Goal: Transaction & Acquisition: Book appointment/travel/reservation

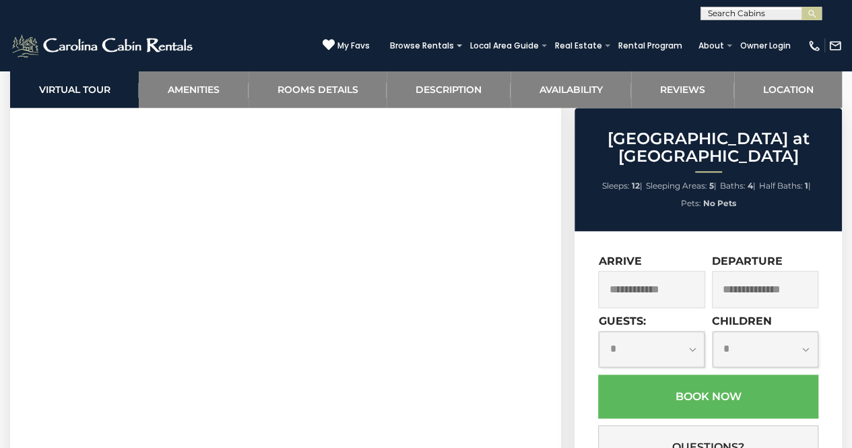
scroll to position [614, 0]
drag, startPoint x: 663, startPoint y: 262, endPoint x: 663, endPoint y: 269, distance: 7.4
click at [661, 272] on input "text" at bounding box center [651, 289] width 106 height 37
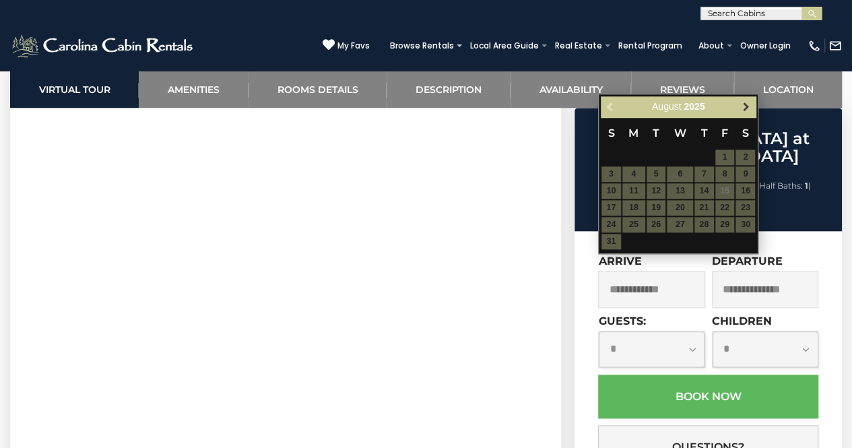
click at [747, 106] on span "Next" at bounding box center [746, 106] width 11 height 11
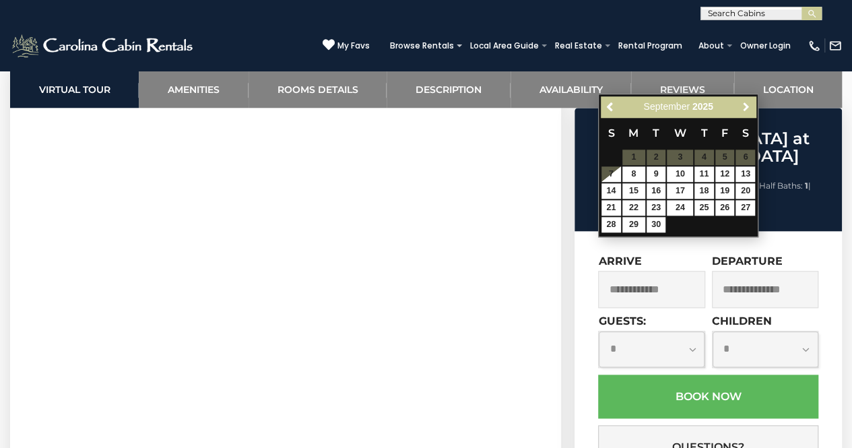
click at [747, 107] on span "Next" at bounding box center [746, 106] width 11 height 11
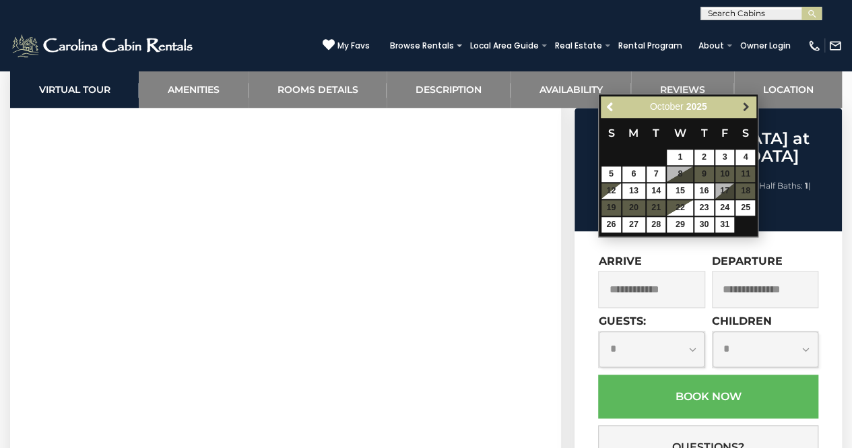
click at [747, 107] on span "Next" at bounding box center [746, 106] width 11 height 11
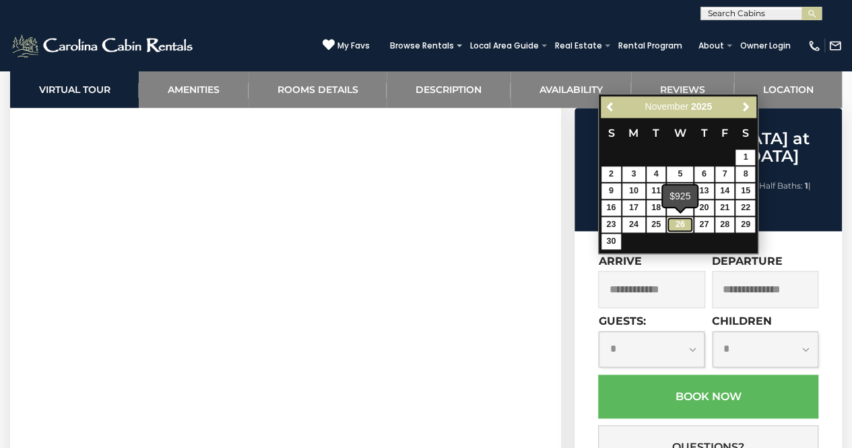
click at [677, 226] on link "26" at bounding box center [680, 224] width 26 height 15
type input "**********"
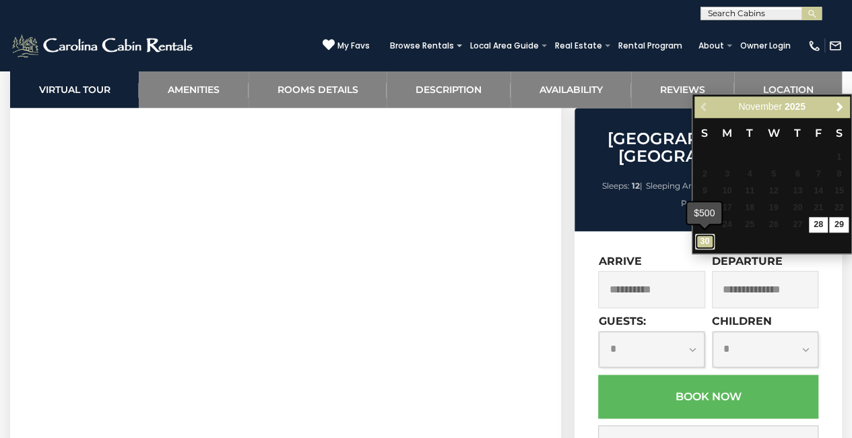
click at [704, 243] on link "30" at bounding box center [705, 241] width 20 height 15
type input "**********"
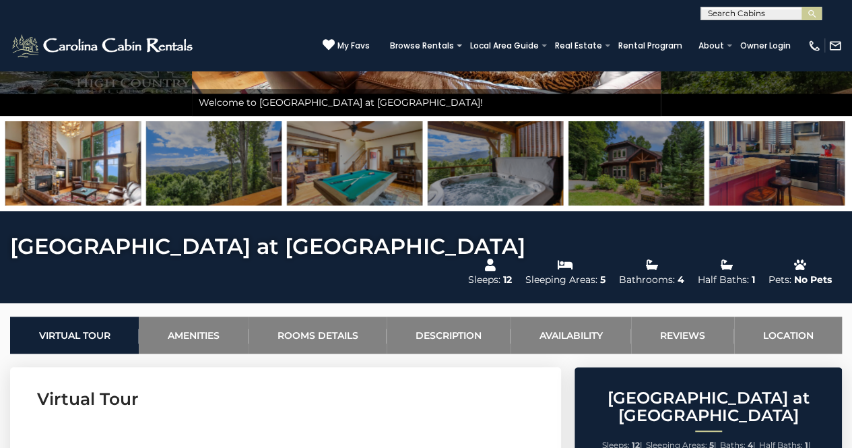
scroll to position [278, 0]
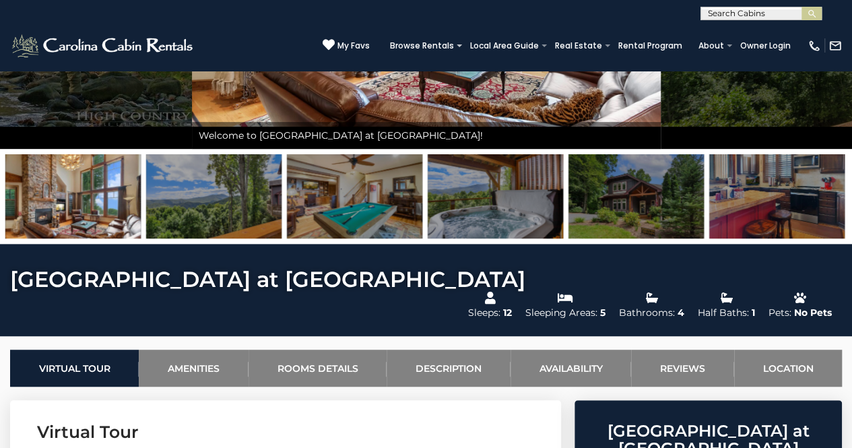
click at [844, 63] on div "(828) 295-6000 My Favs Browse Rentals Local Area Guide Activities & Attractions…" at bounding box center [426, 45] width 852 height 51
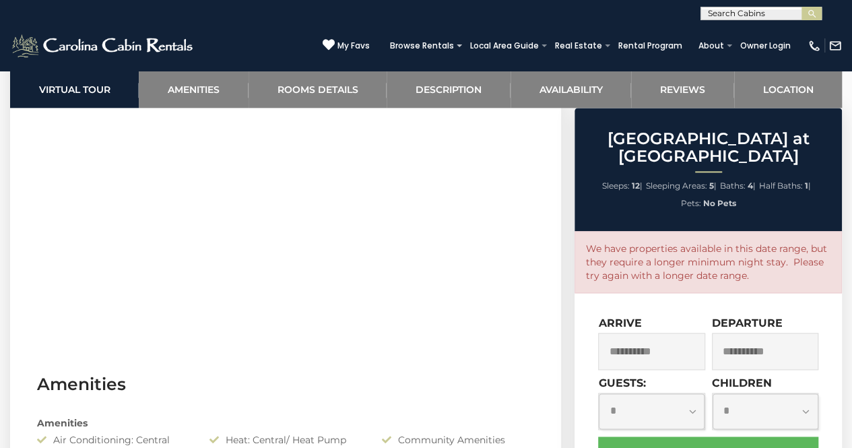
scroll to position [0, 0]
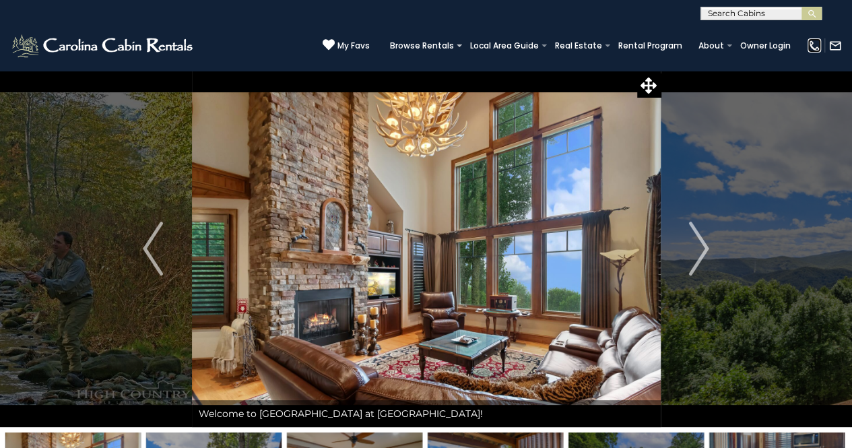
click at [813, 46] on img at bounding box center [813, 45] width 13 height 13
click at [735, 220] on button "Next" at bounding box center [698, 248] width 77 height 357
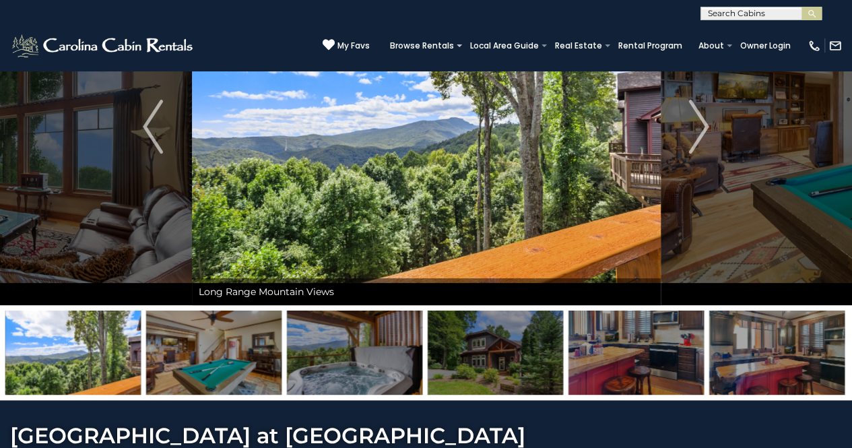
scroll to position [117, 0]
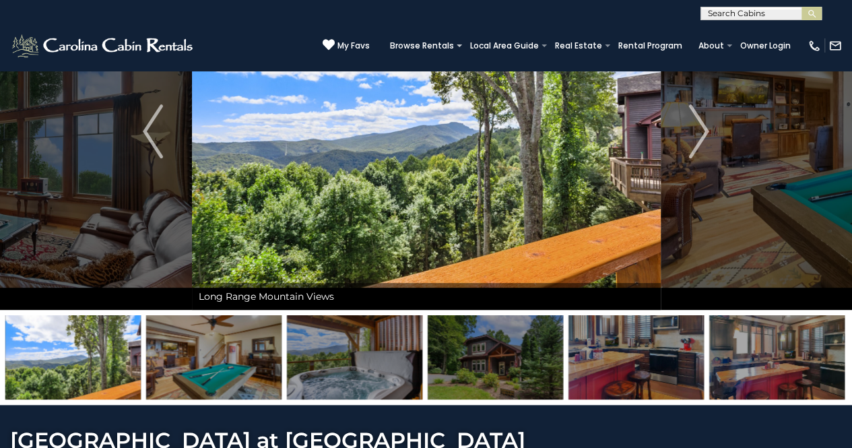
click at [502, 354] on img at bounding box center [495, 357] width 135 height 84
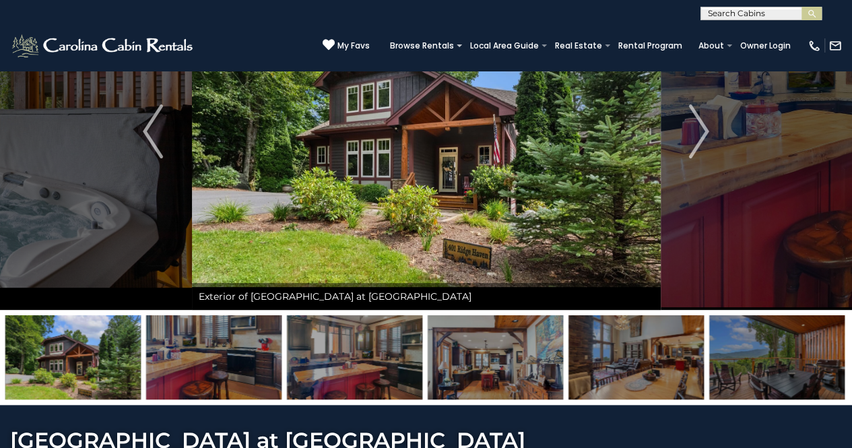
click at [182, 355] on img at bounding box center [213, 357] width 135 height 84
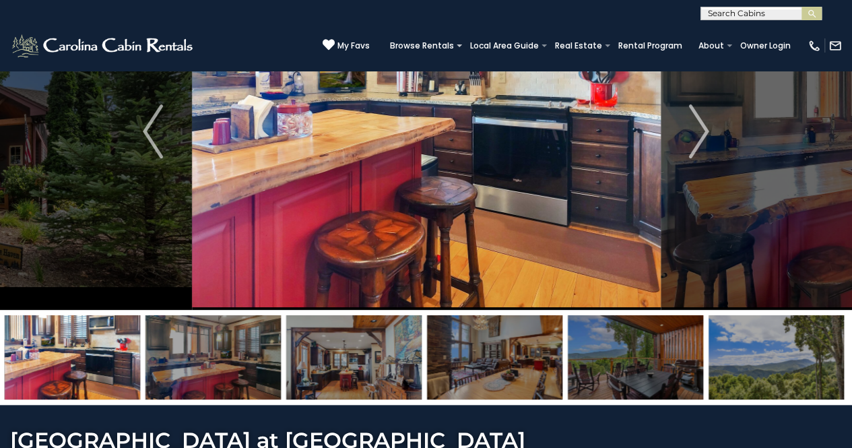
click at [353, 363] on img at bounding box center [353, 357] width 135 height 84
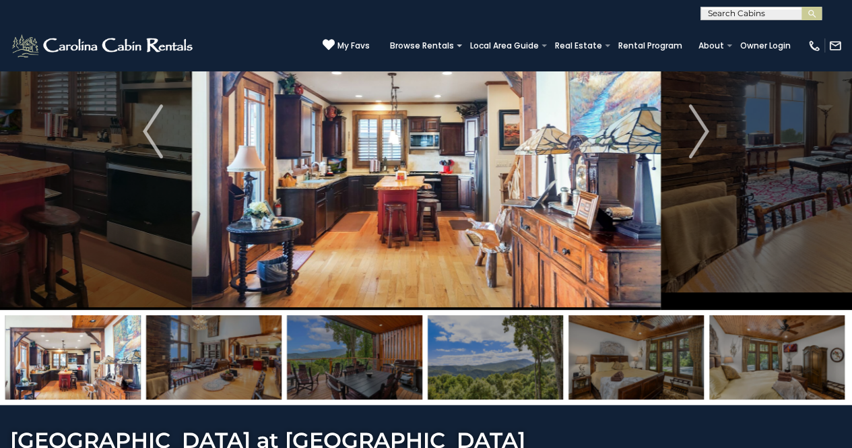
click at [176, 354] on img at bounding box center [213, 357] width 135 height 84
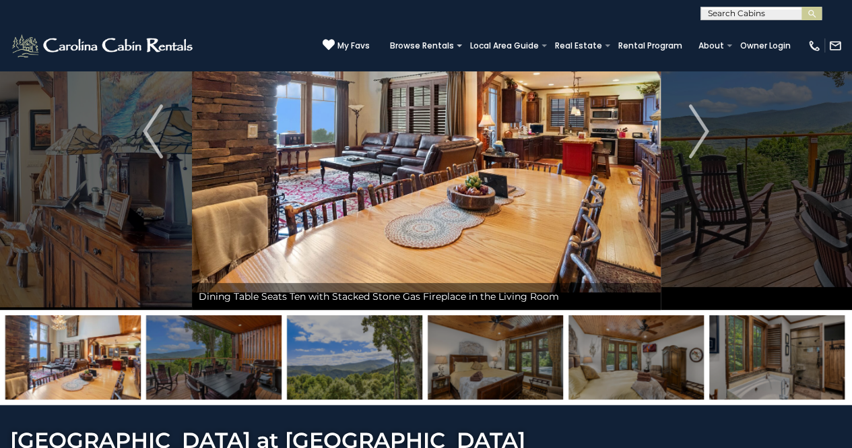
click at [203, 364] on img at bounding box center [213, 357] width 135 height 84
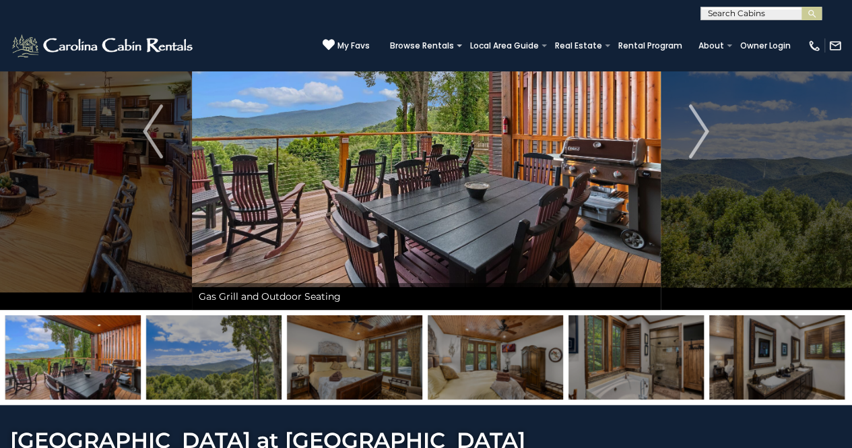
click at [194, 360] on img at bounding box center [213, 357] width 135 height 84
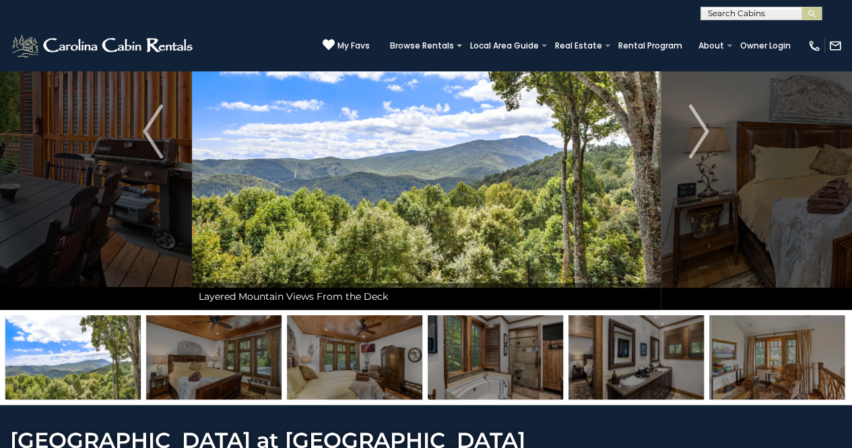
click at [194, 360] on img at bounding box center [213, 357] width 135 height 84
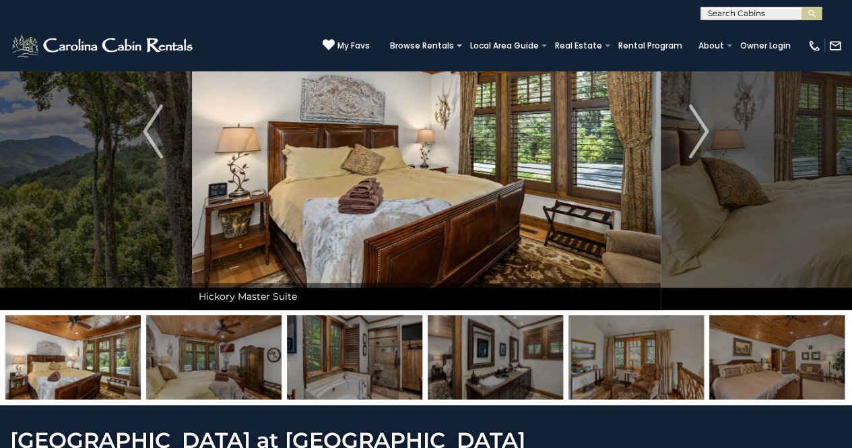
click at [193, 362] on img at bounding box center [213, 357] width 135 height 84
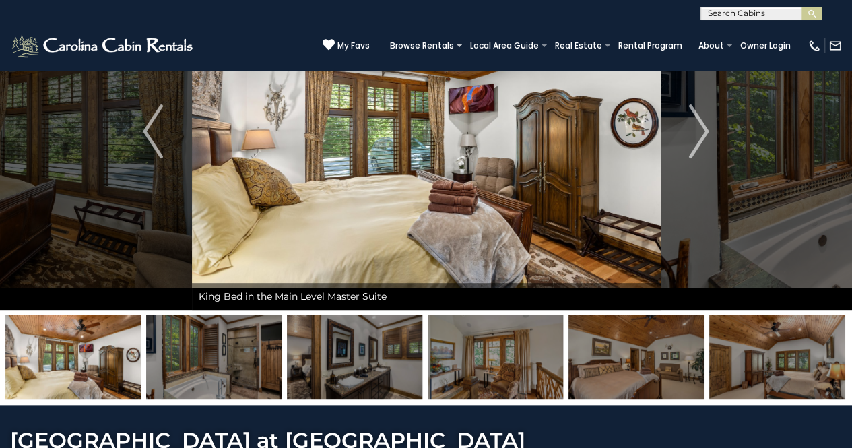
click at [193, 362] on img at bounding box center [213, 357] width 135 height 84
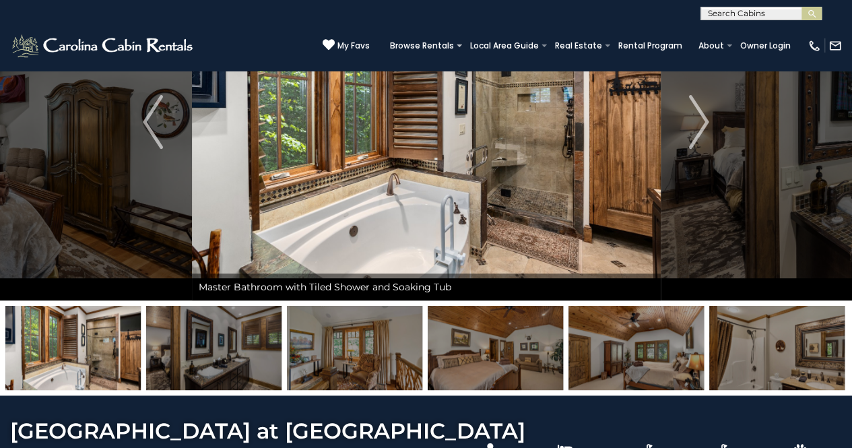
scroll to position [0, 0]
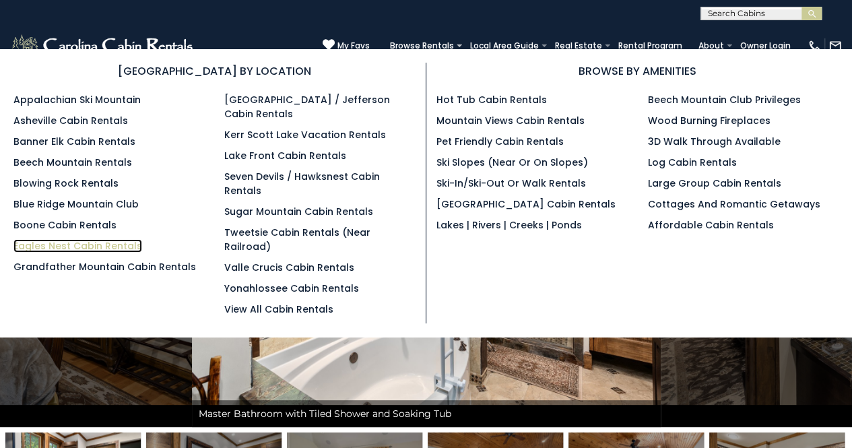
click at [83, 242] on link "Eagles Nest Cabin Rentals" at bounding box center [77, 245] width 129 height 13
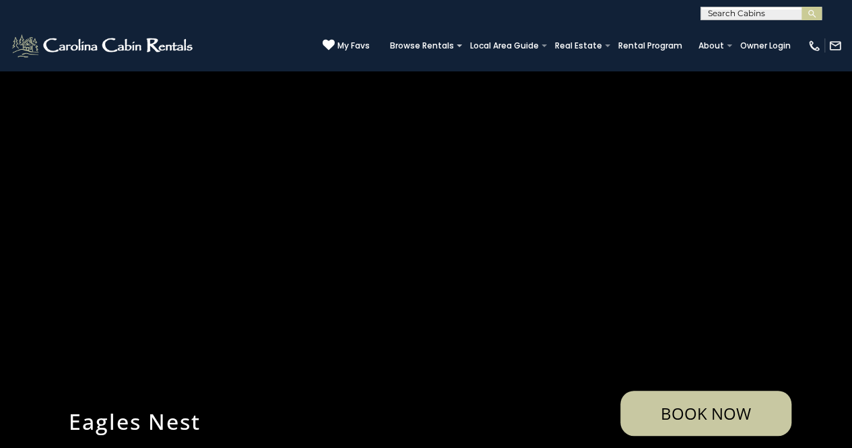
click at [738, 14] on input "text" at bounding box center [760, 15] width 118 height 13
type input "**********"
click at [759, 31] on em "Mountain Air Cabin" at bounding box center [753, 32] width 91 height 12
click at [812, 14] on img "submit" at bounding box center [812, 14] width 10 height 10
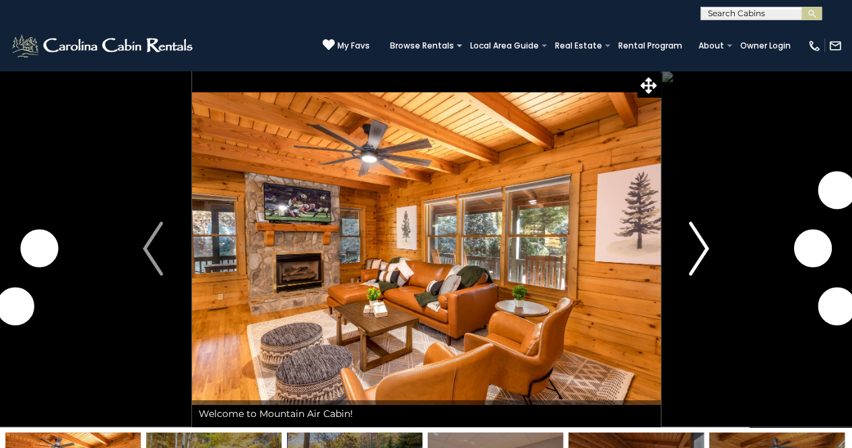
click at [698, 248] on img "Next" at bounding box center [699, 249] width 20 height 54
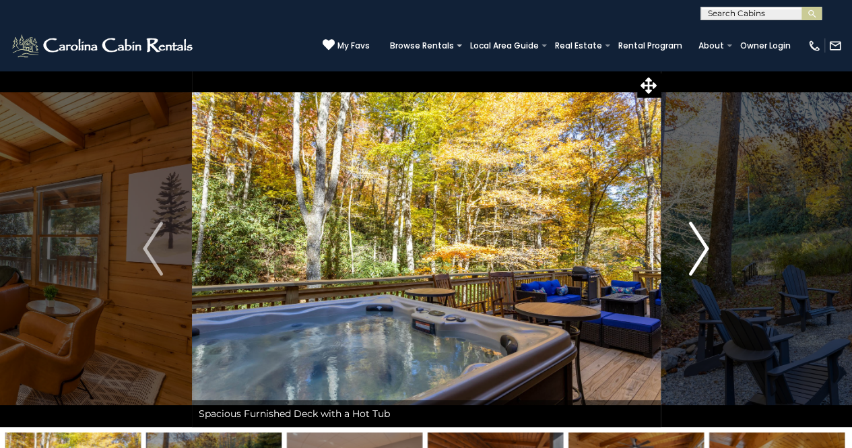
click at [700, 247] on img "Next" at bounding box center [699, 249] width 20 height 54
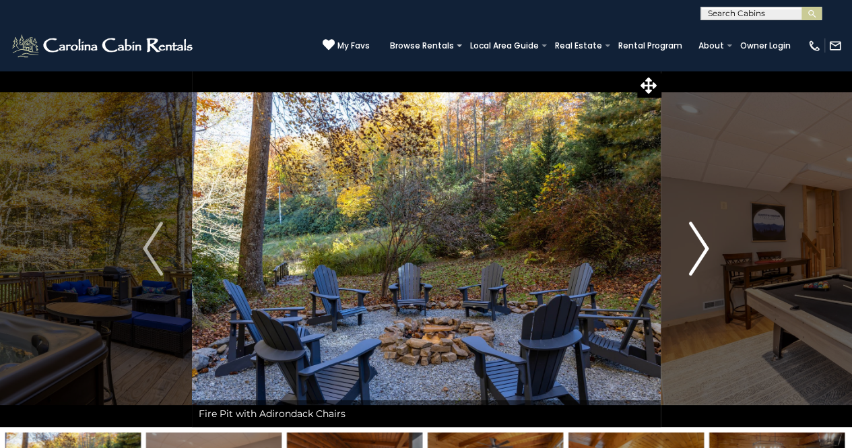
click at [700, 248] on img "Next" at bounding box center [699, 249] width 20 height 54
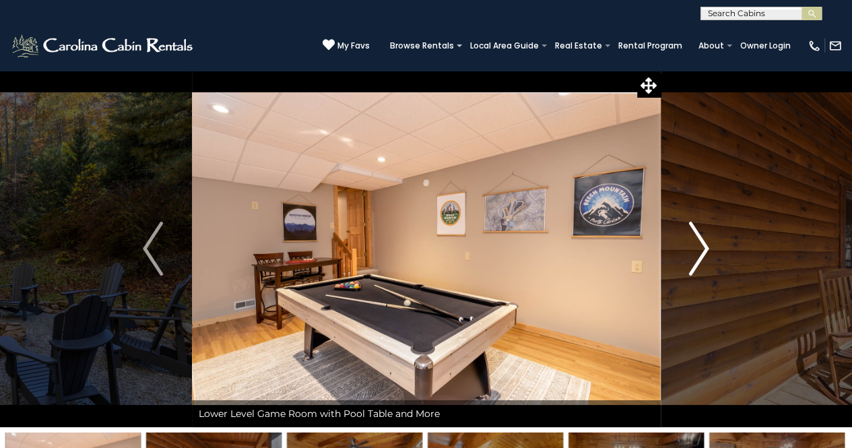
click at [699, 246] on img "Next" at bounding box center [699, 249] width 20 height 54
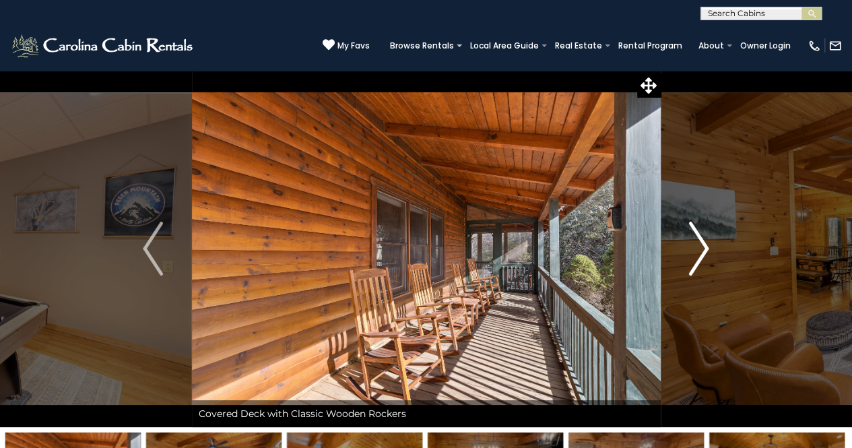
click at [699, 246] on img "Next" at bounding box center [699, 249] width 20 height 54
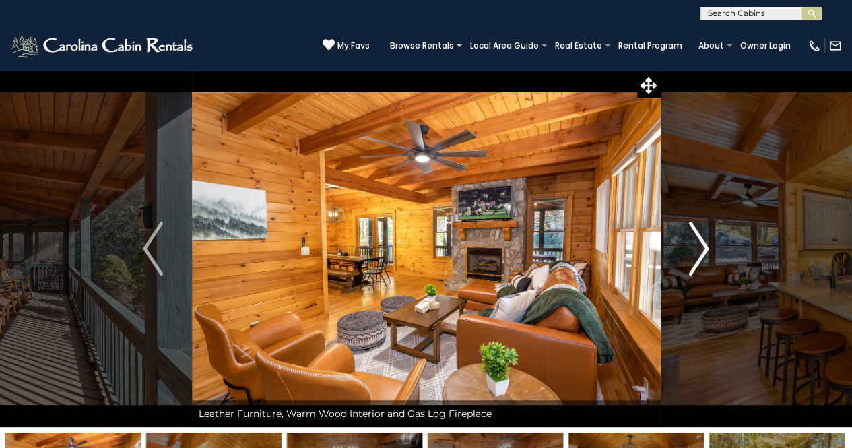
click at [699, 246] on img "Next" at bounding box center [699, 249] width 20 height 54
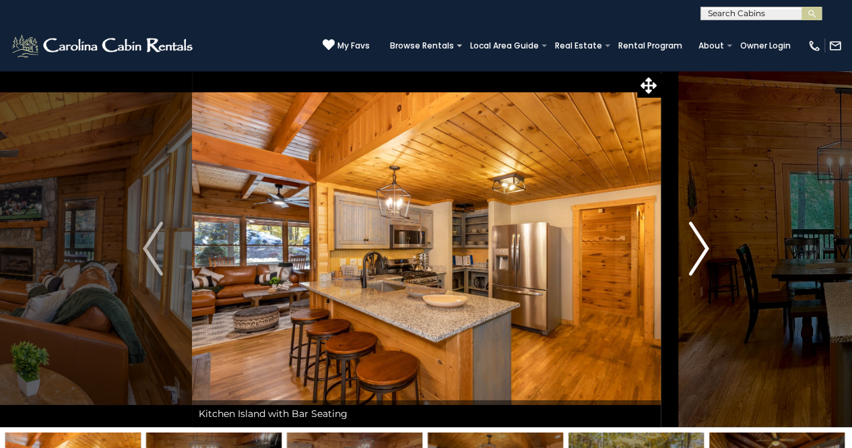
click at [699, 246] on img "Next" at bounding box center [699, 249] width 20 height 54
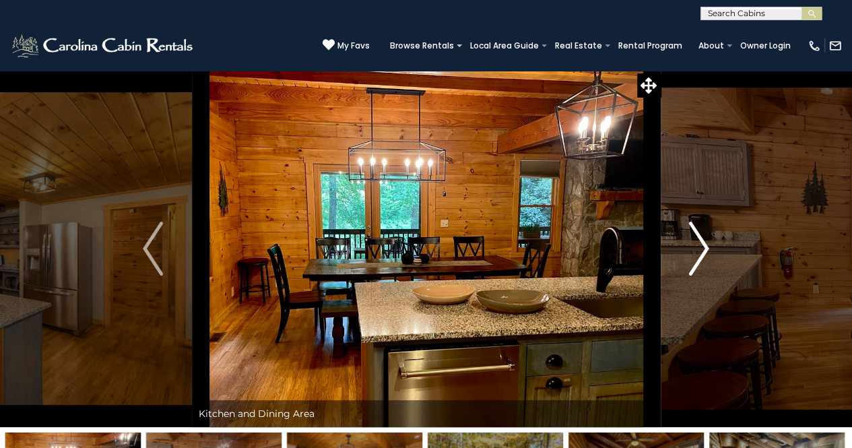
click at [699, 246] on img "Next" at bounding box center [699, 249] width 20 height 54
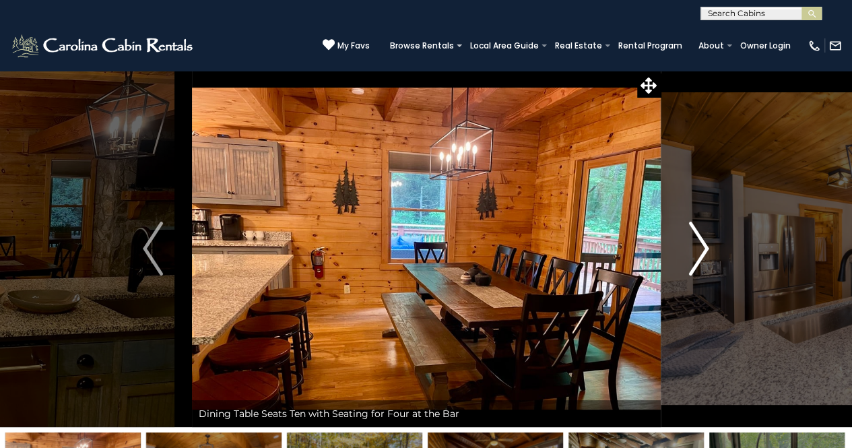
click at [699, 246] on img "Next" at bounding box center [699, 249] width 20 height 54
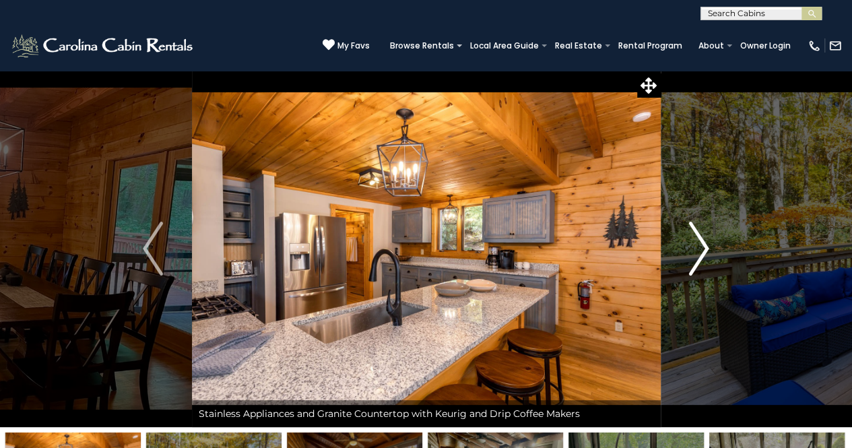
click at [699, 246] on img "Next" at bounding box center [699, 249] width 20 height 54
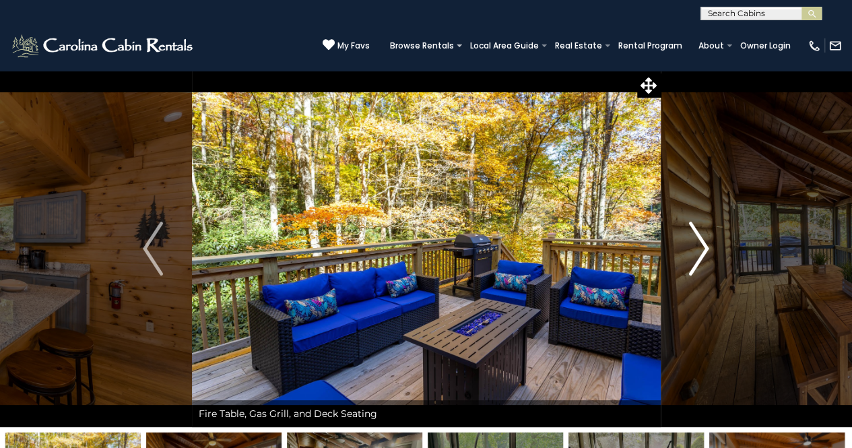
click at [699, 246] on img "Next" at bounding box center [699, 249] width 20 height 54
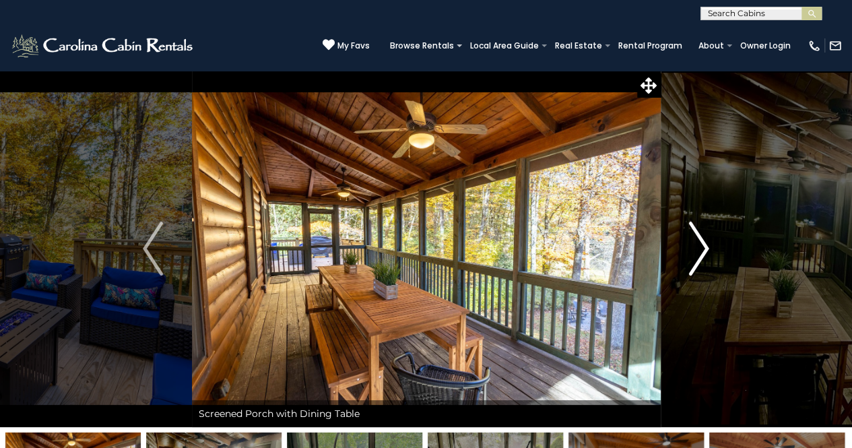
click at [699, 246] on img "Next" at bounding box center [699, 249] width 20 height 54
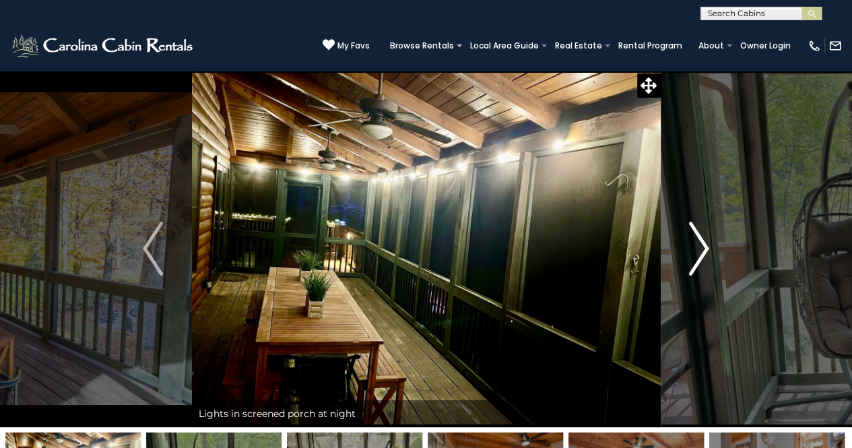
click at [699, 246] on img "Next" at bounding box center [699, 249] width 20 height 54
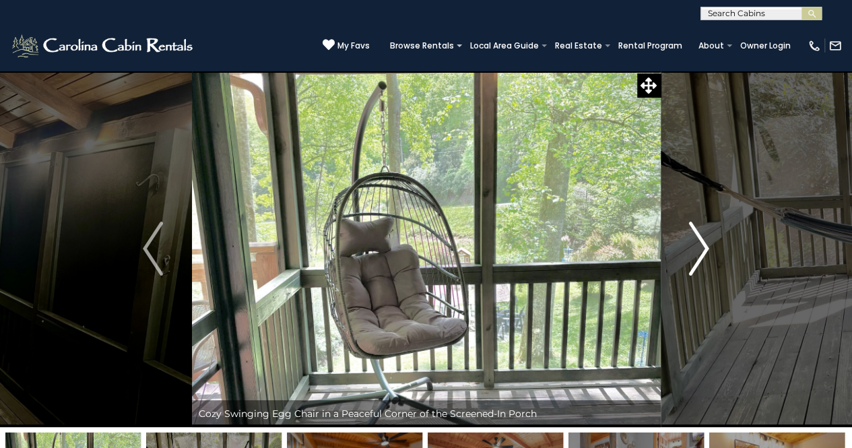
click at [699, 246] on img "Next" at bounding box center [699, 249] width 20 height 54
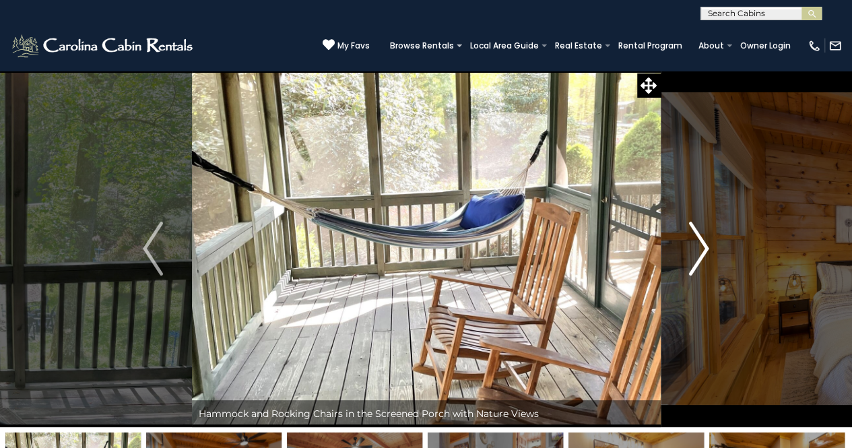
click at [699, 246] on img "Next" at bounding box center [699, 249] width 20 height 54
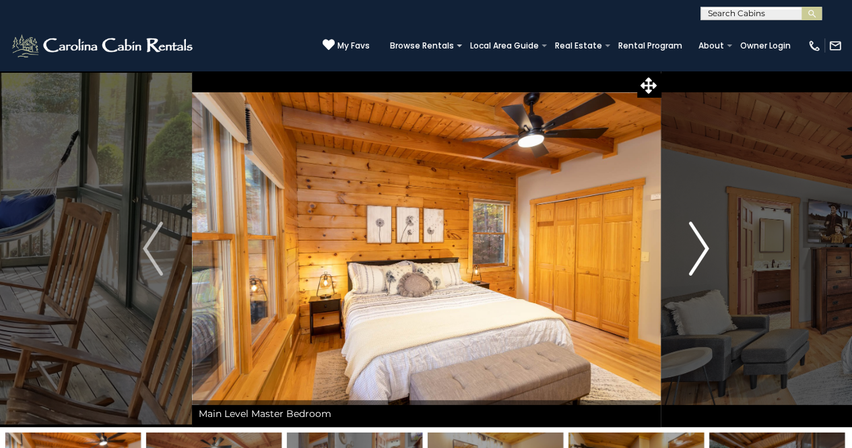
click at [699, 246] on img "Next" at bounding box center [699, 249] width 20 height 54
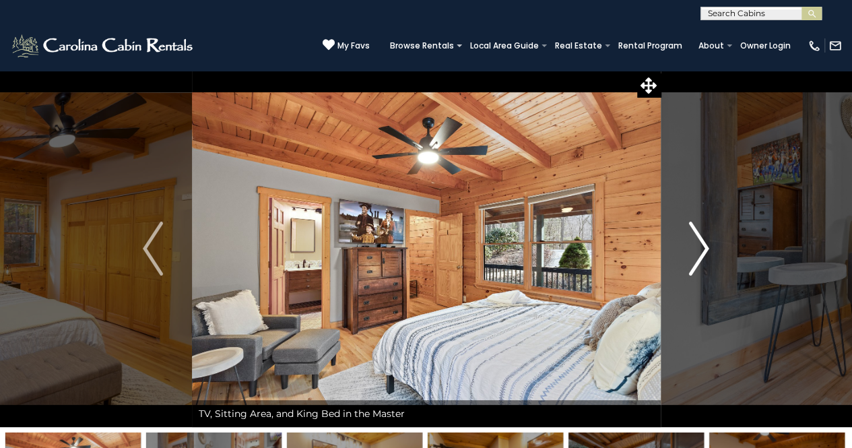
click at [699, 246] on img "Next" at bounding box center [699, 249] width 20 height 54
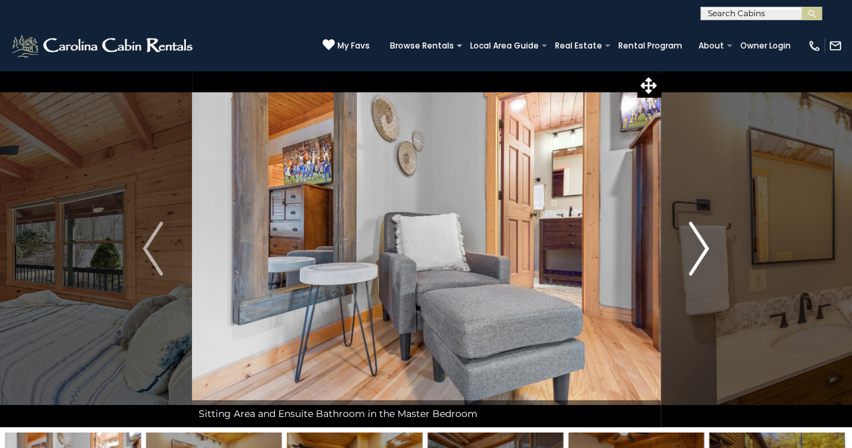
click at [699, 246] on img "Next" at bounding box center [699, 249] width 20 height 54
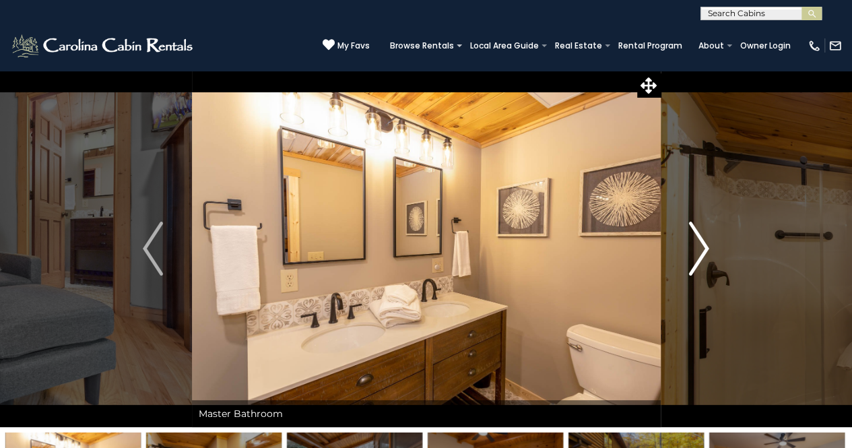
click at [699, 246] on img "Next" at bounding box center [699, 249] width 20 height 54
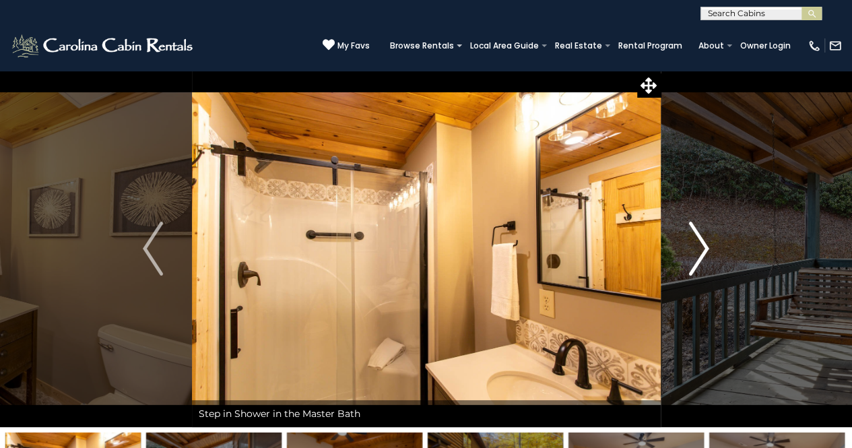
click at [699, 246] on img "Next" at bounding box center [699, 249] width 20 height 54
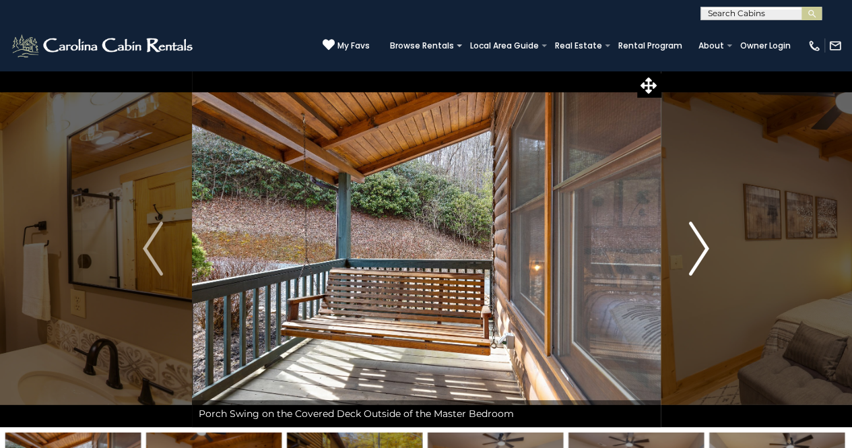
click at [699, 246] on img "Next" at bounding box center [699, 249] width 20 height 54
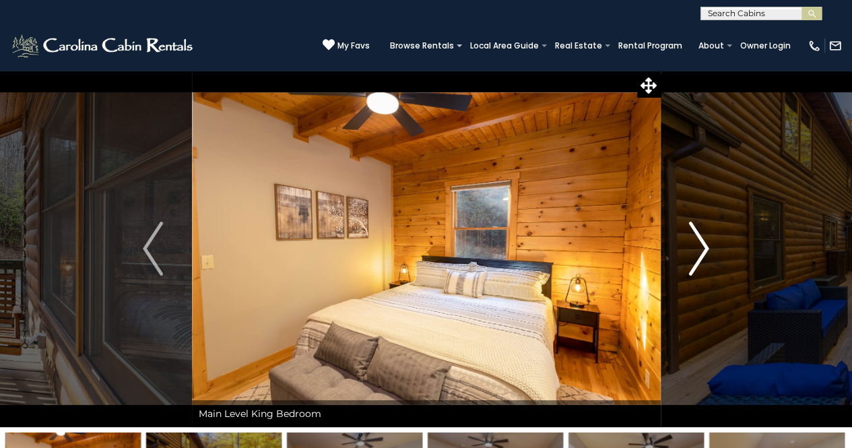
click at [699, 246] on img "Next" at bounding box center [699, 249] width 20 height 54
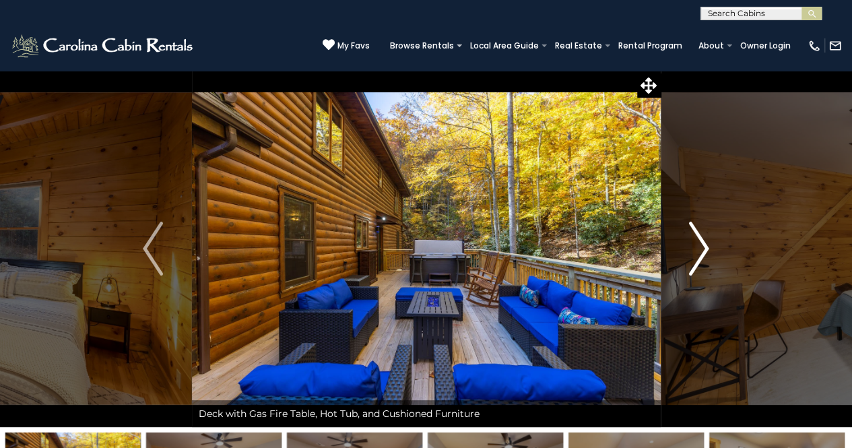
click at [699, 246] on img "Next" at bounding box center [699, 249] width 20 height 54
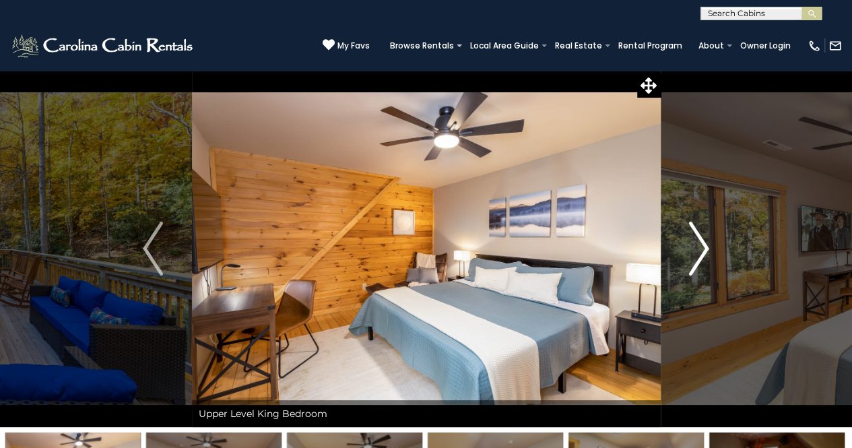
click at [696, 246] on img "Next" at bounding box center [699, 249] width 20 height 54
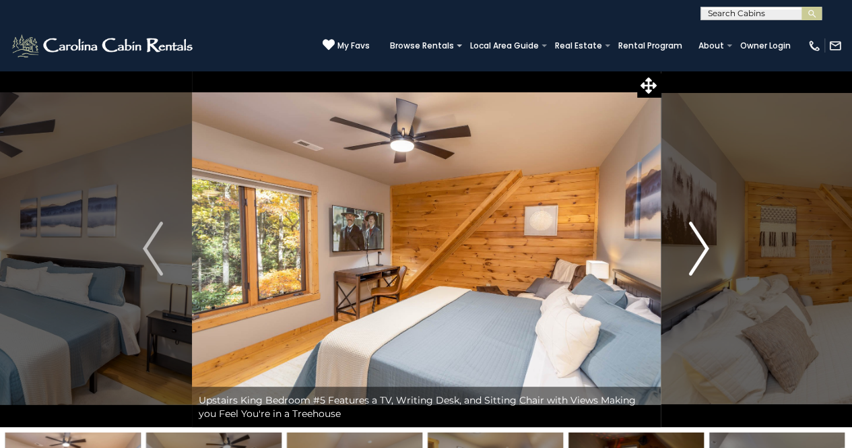
click at [696, 246] on img "Next" at bounding box center [699, 249] width 20 height 54
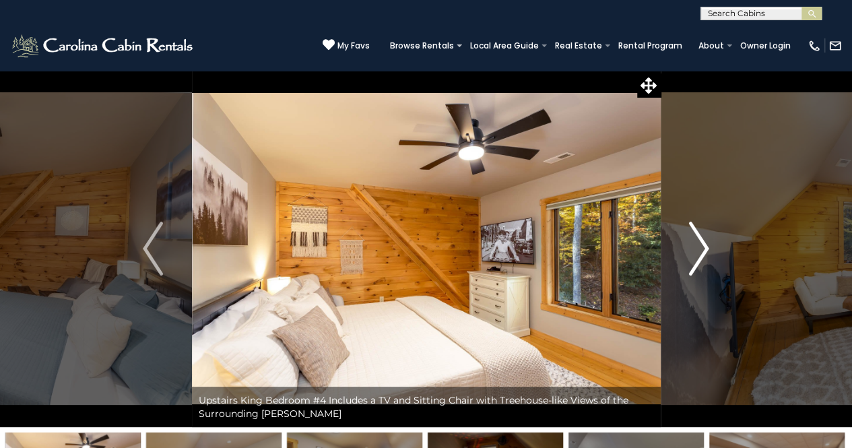
click at [700, 243] on img "Next" at bounding box center [699, 249] width 20 height 54
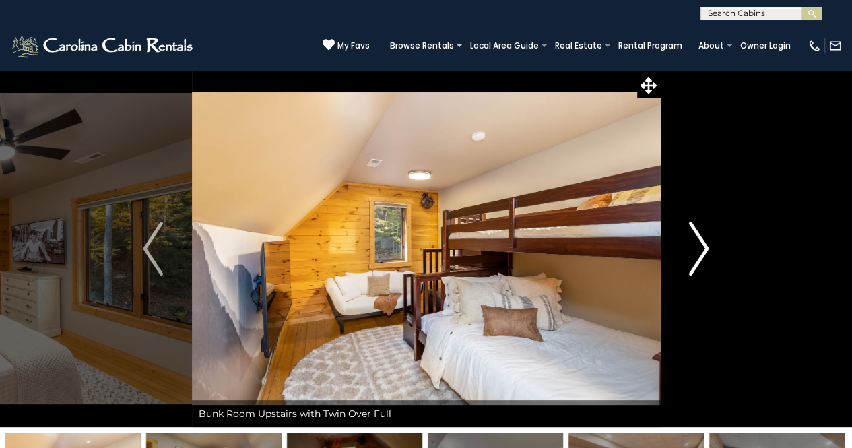
click at [700, 243] on img "Next" at bounding box center [699, 249] width 20 height 54
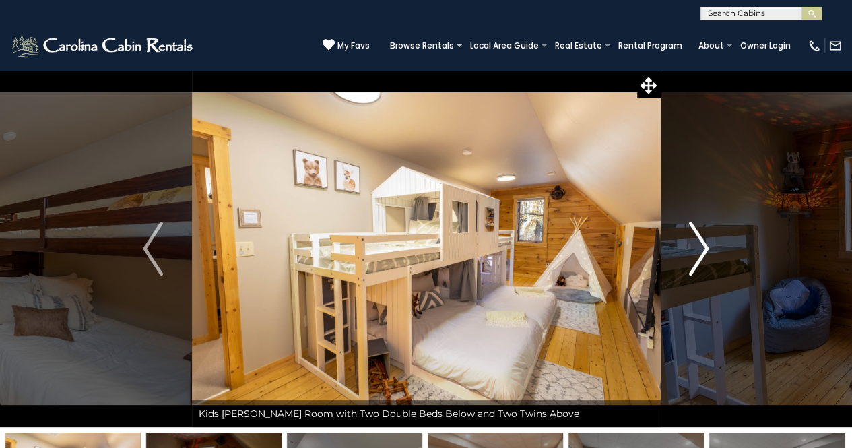
click at [700, 243] on img "Next" at bounding box center [699, 249] width 20 height 54
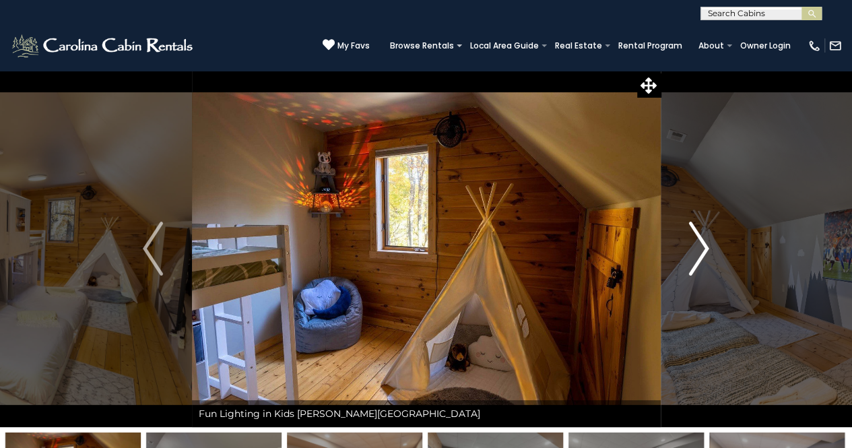
click at [700, 243] on img "Next" at bounding box center [699, 249] width 20 height 54
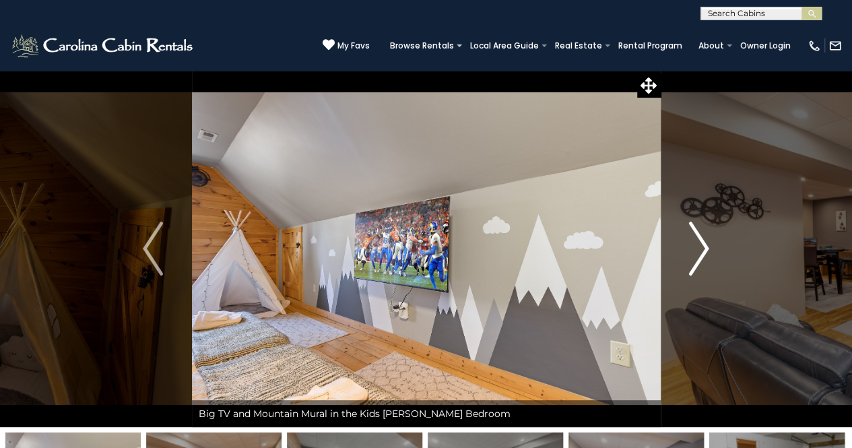
click at [700, 243] on img "Next" at bounding box center [699, 249] width 20 height 54
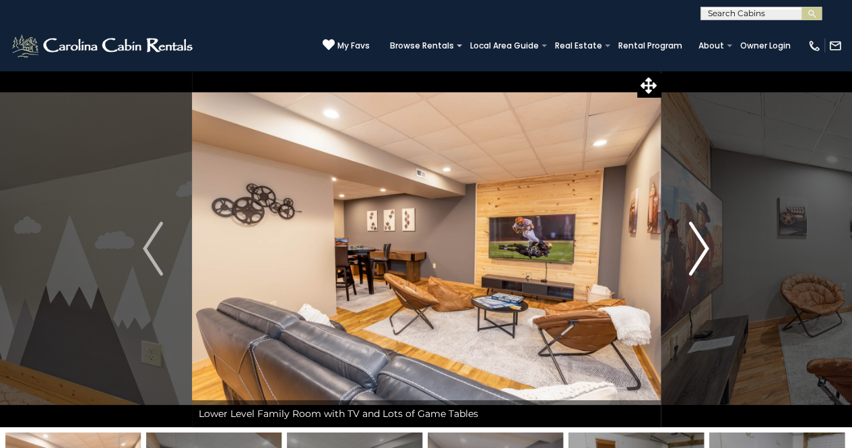
click at [700, 243] on img "Next" at bounding box center [699, 249] width 20 height 54
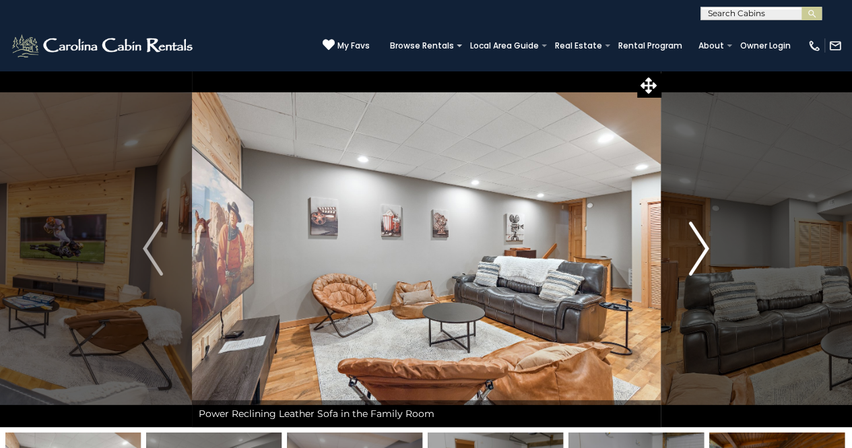
click at [700, 243] on img "Next" at bounding box center [699, 249] width 20 height 54
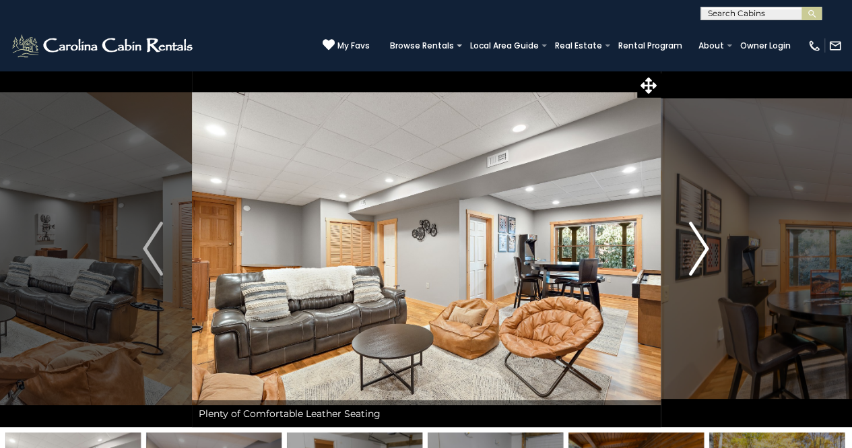
click at [700, 243] on img "Next" at bounding box center [699, 249] width 20 height 54
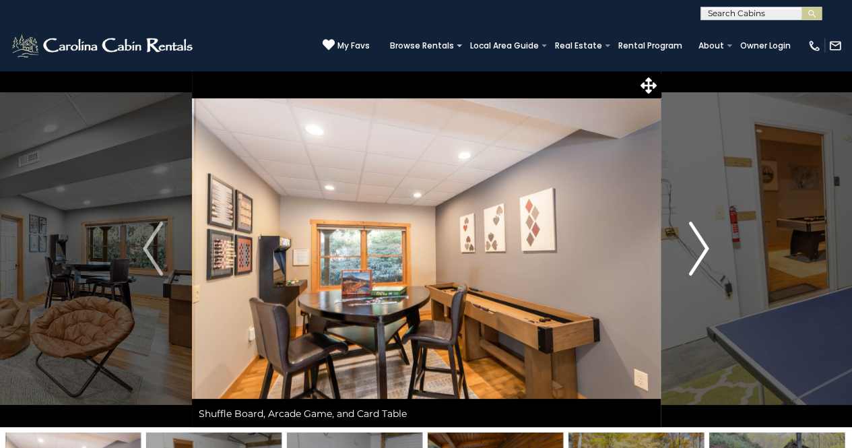
click at [700, 243] on img "Next" at bounding box center [699, 249] width 20 height 54
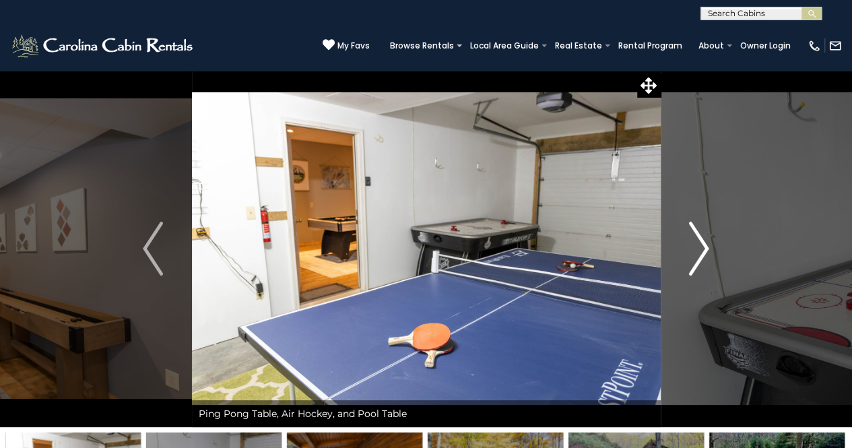
click at [700, 243] on img "Next" at bounding box center [699, 249] width 20 height 54
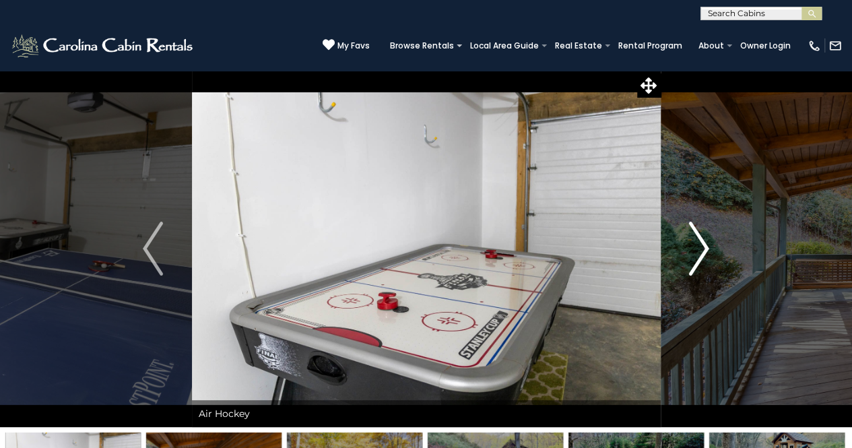
click at [700, 243] on img "Next" at bounding box center [699, 249] width 20 height 54
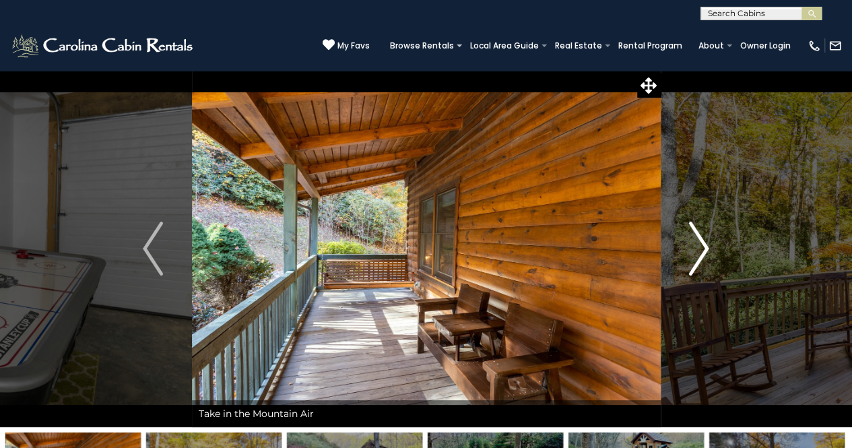
click at [700, 243] on img "Next" at bounding box center [699, 249] width 20 height 54
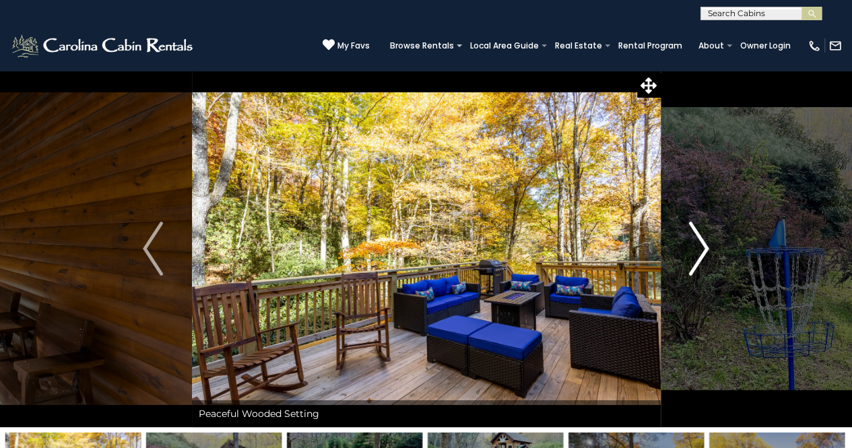
click at [700, 243] on img "Next" at bounding box center [699, 249] width 20 height 54
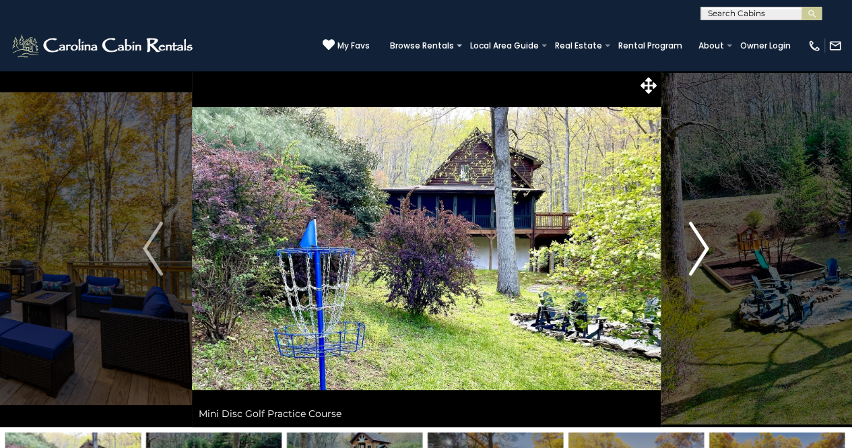
click at [700, 243] on img "Next" at bounding box center [699, 249] width 20 height 54
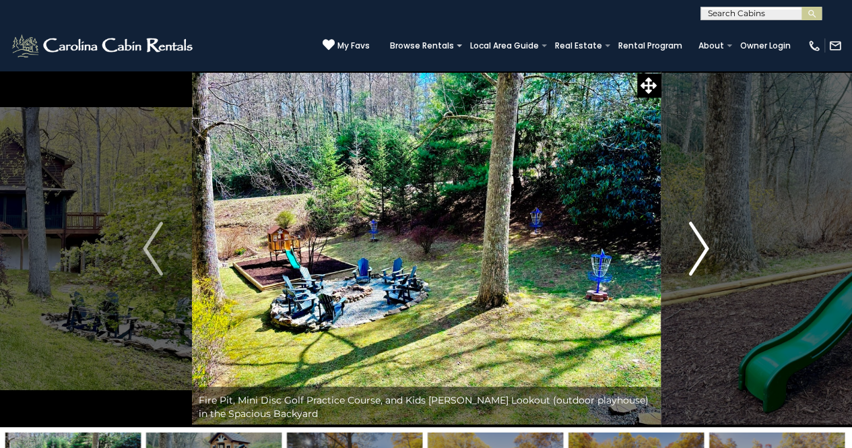
click at [700, 243] on img "Next" at bounding box center [699, 249] width 20 height 54
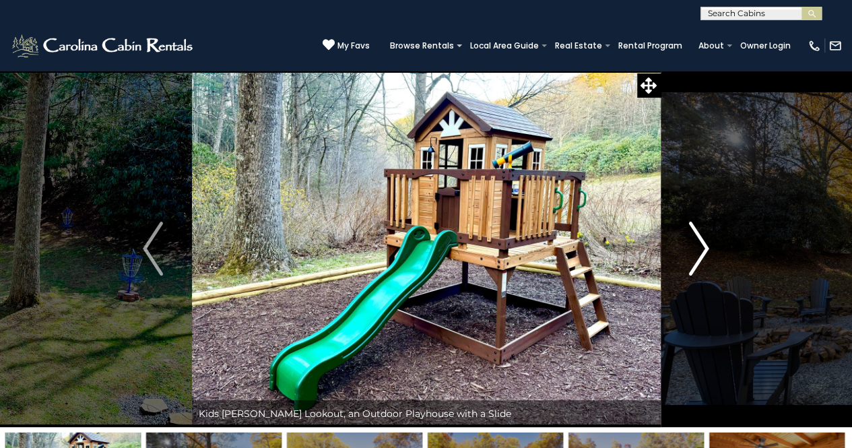
click at [700, 243] on img "Next" at bounding box center [699, 249] width 20 height 54
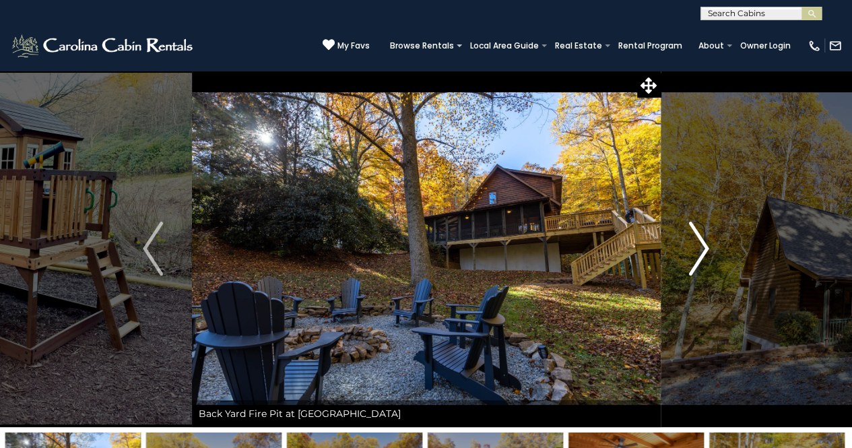
click at [700, 243] on img "Next" at bounding box center [699, 249] width 20 height 54
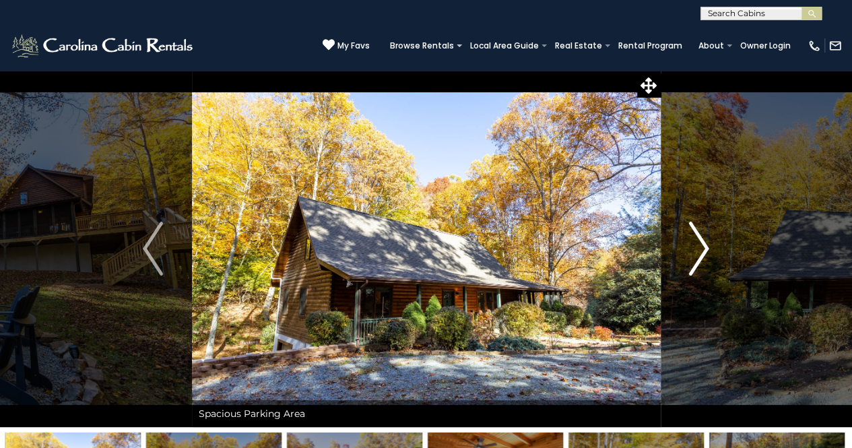
click at [700, 243] on img "Next" at bounding box center [699, 249] width 20 height 54
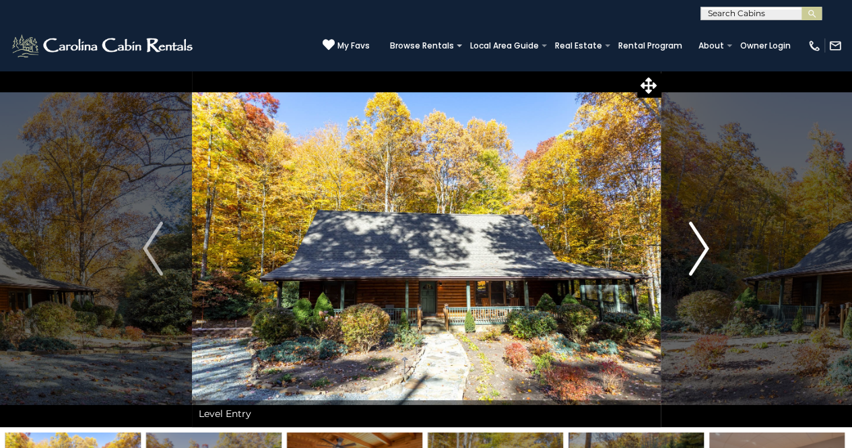
click at [700, 243] on img "Next" at bounding box center [699, 249] width 20 height 54
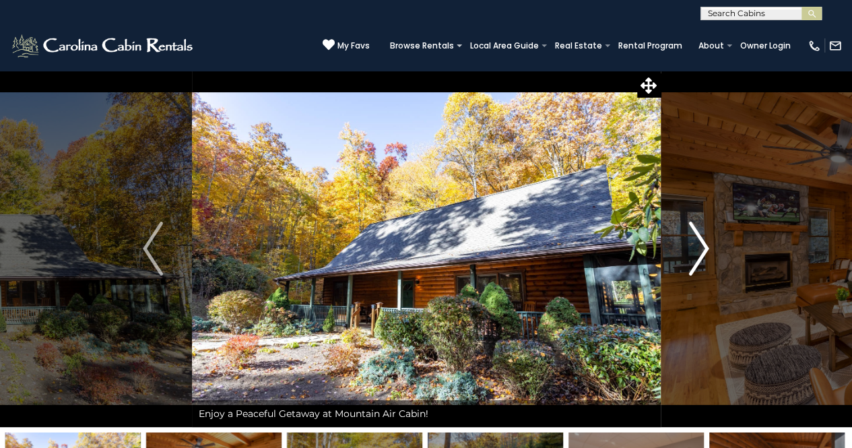
click at [700, 243] on img "Next" at bounding box center [699, 249] width 20 height 54
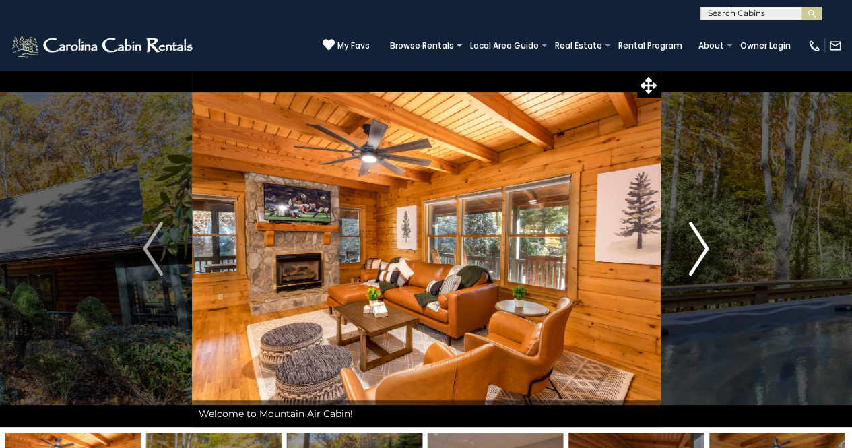
click at [700, 243] on img "Next" at bounding box center [699, 249] width 20 height 54
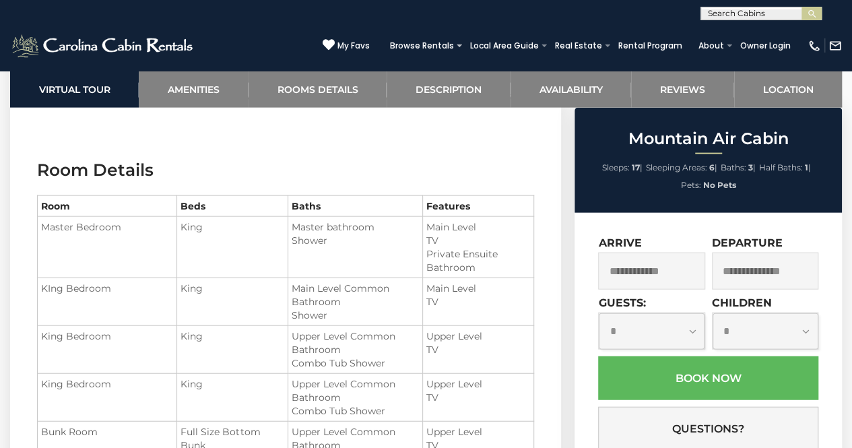
scroll to position [1455, 0]
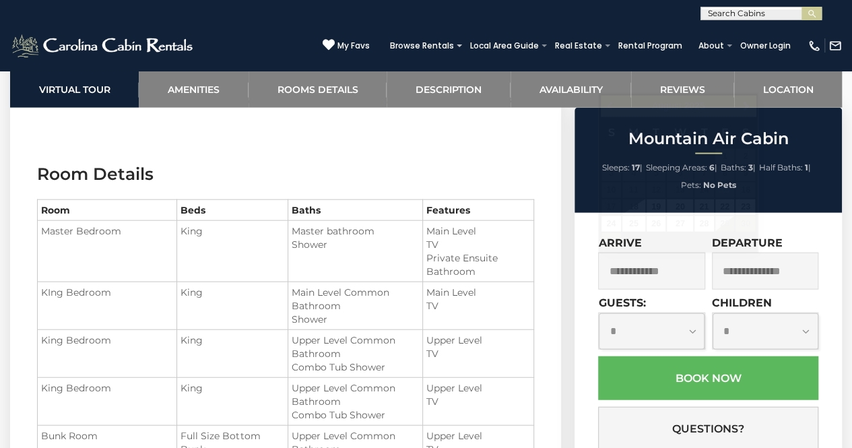
click at [618, 271] on input "text" at bounding box center [651, 271] width 106 height 37
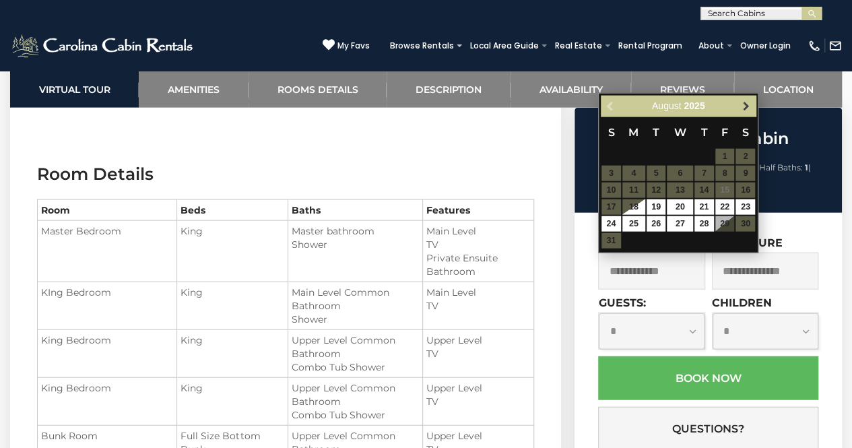
click at [747, 106] on span "Next" at bounding box center [746, 106] width 11 height 11
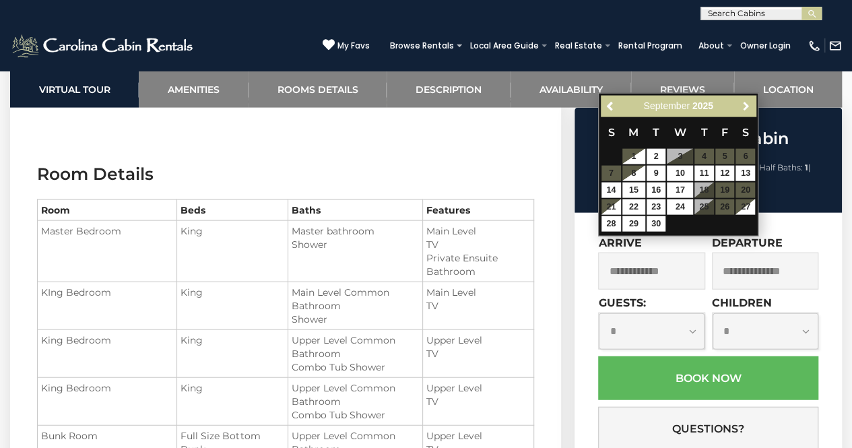
click at [747, 106] on span "Next" at bounding box center [746, 106] width 11 height 11
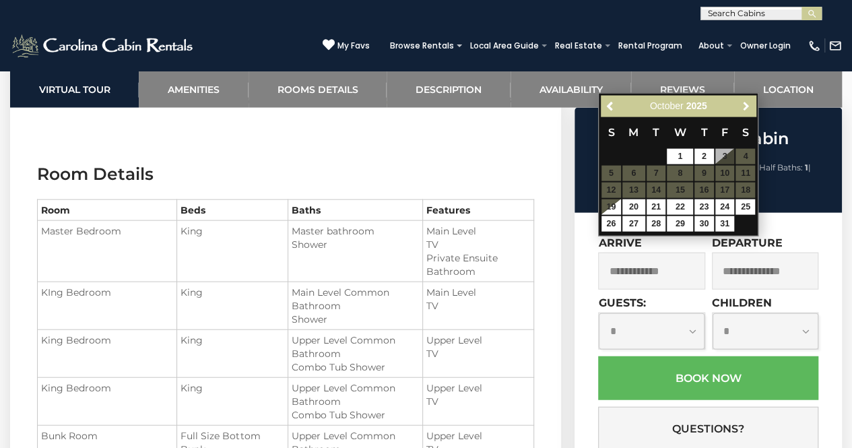
click at [747, 106] on span "Next" at bounding box center [746, 106] width 11 height 11
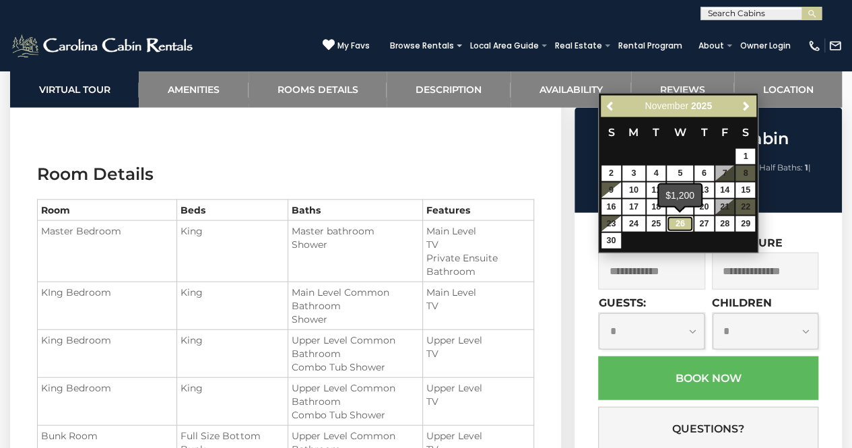
click at [682, 225] on link "26" at bounding box center [680, 223] width 26 height 15
type input "**********"
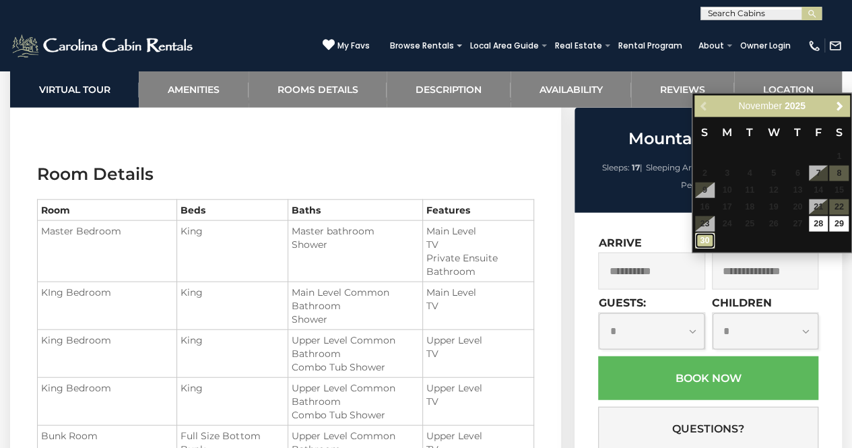
click at [704, 242] on link "30" at bounding box center [705, 240] width 20 height 15
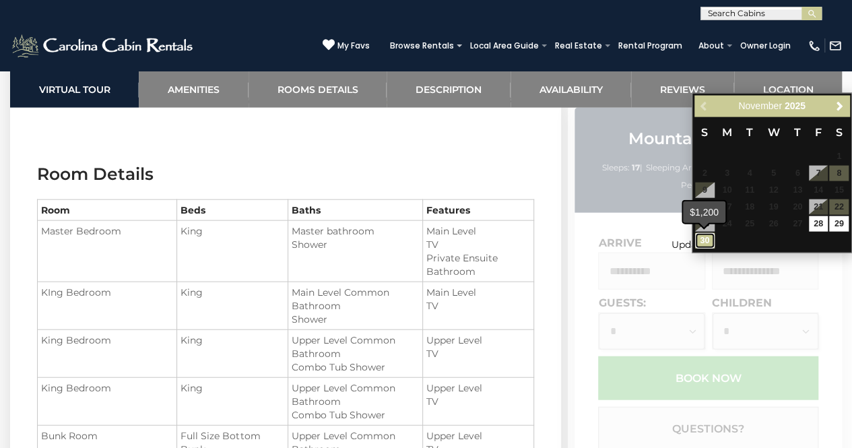
type input "**********"
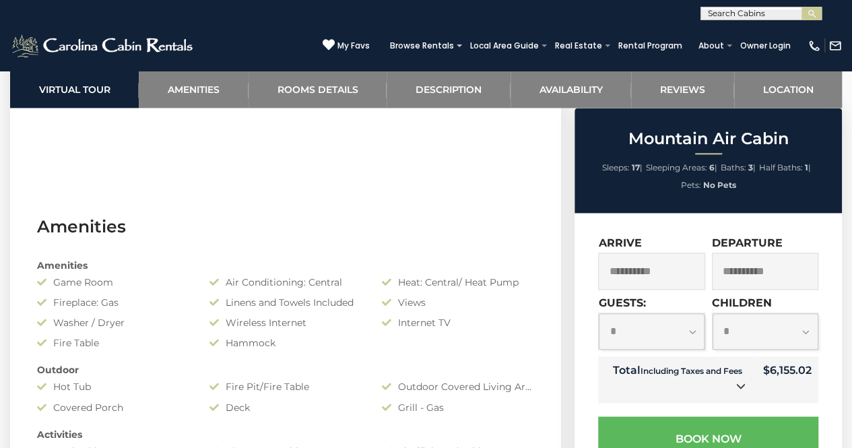
scroll to position [0, 0]
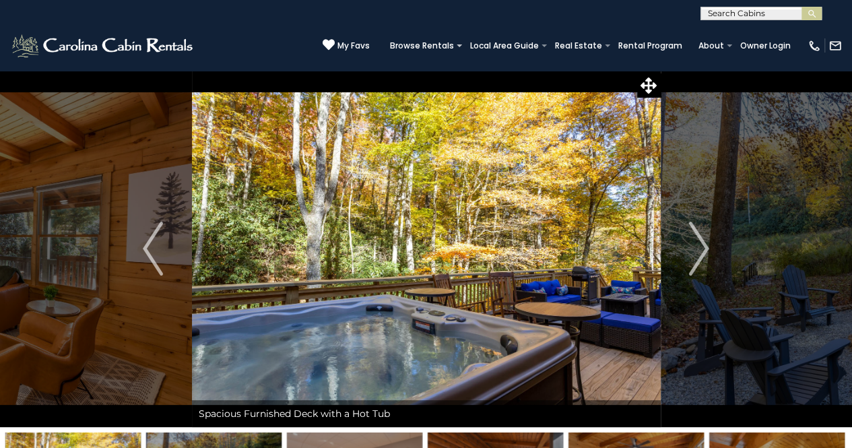
click at [787, 7] on div "**********" at bounding box center [760, 13] width 121 height 13
click at [785, 13] on input "text" at bounding box center [760, 15] width 118 height 13
type input "*****"
click at [778, 36] on li "Cupid s Retreat" at bounding box center [761, 32] width 120 height 12
click at [811, 13] on img "submit" at bounding box center [812, 14] width 10 height 10
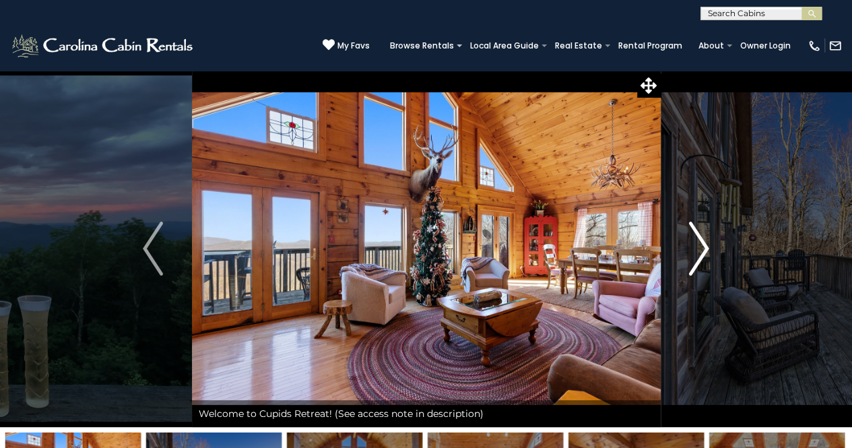
click at [694, 250] on img "Next" at bounding box center [699, 249] width 20 height 54
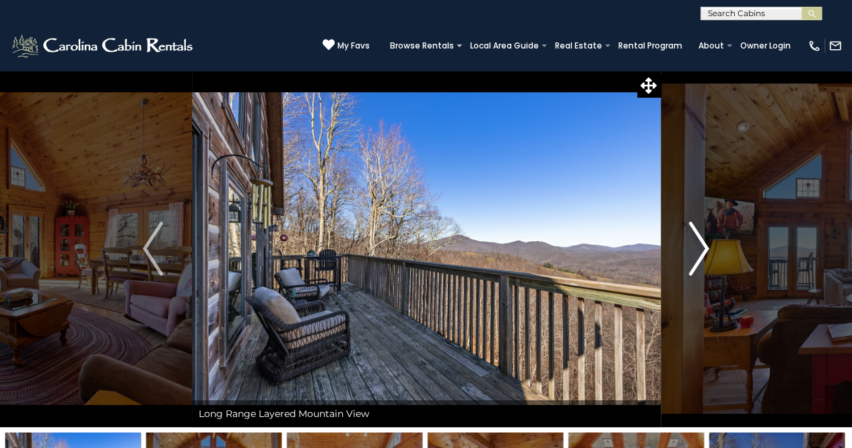
click at [695, 250] on img "Next" at bounding box center [699, 249] width 20 height 54
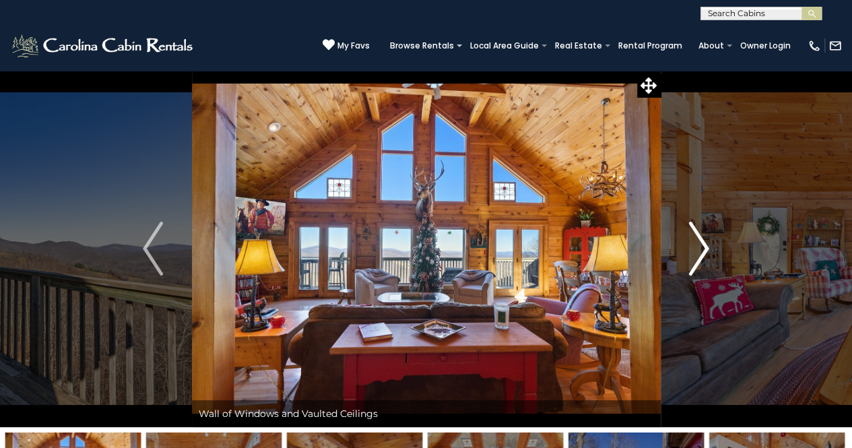
click at [695, 249] on img "Next" at bounding box center [699, 249] width 20 height 54
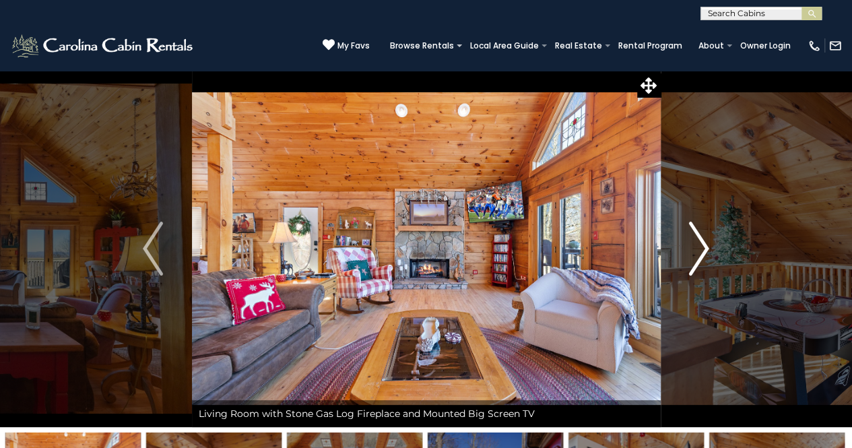
click at [695, 249] on img "Next" at bounding box center [699, 249] width 20 height 54
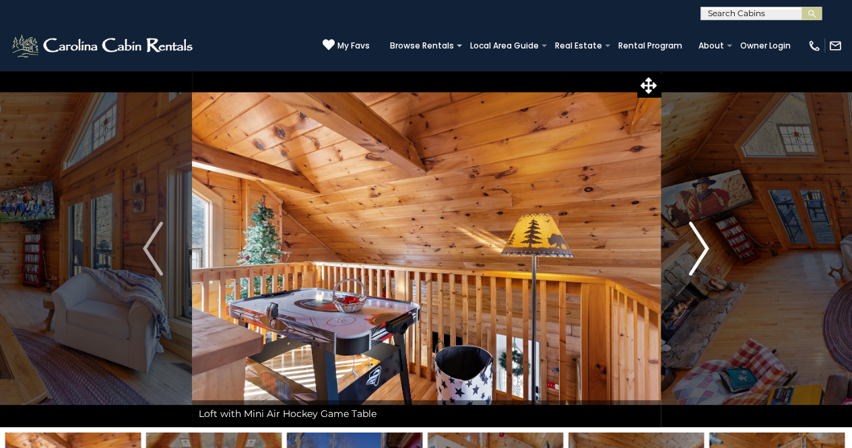
click at [695, 249] on img "Next" at bounding box center [699, 249] width 20 height 54
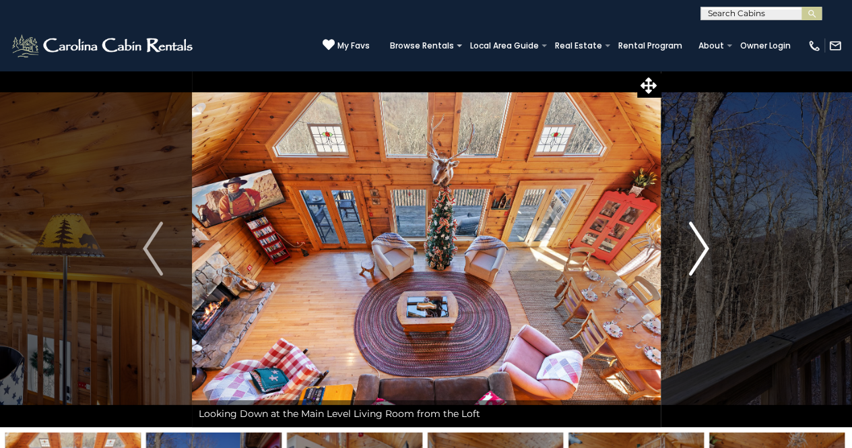
click at [695, 249] on img "Next" at bounding box center [699, 249] width 20 height 54
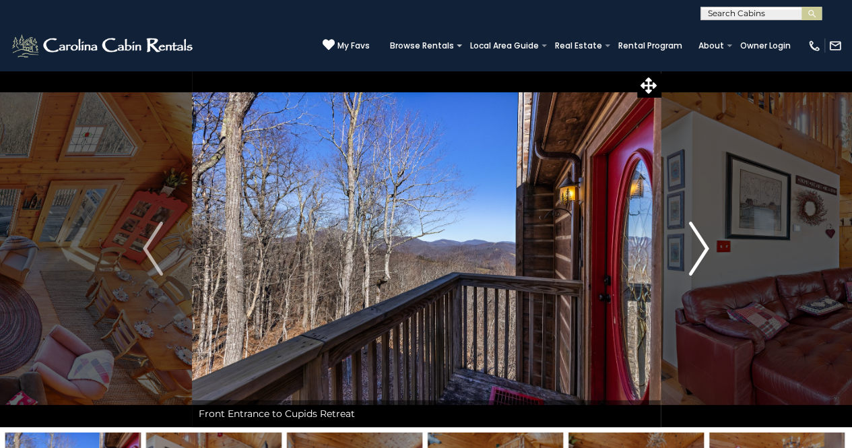
click at [695, 249] on img "Next" at bounding box center [699, 249] width 20 height 54
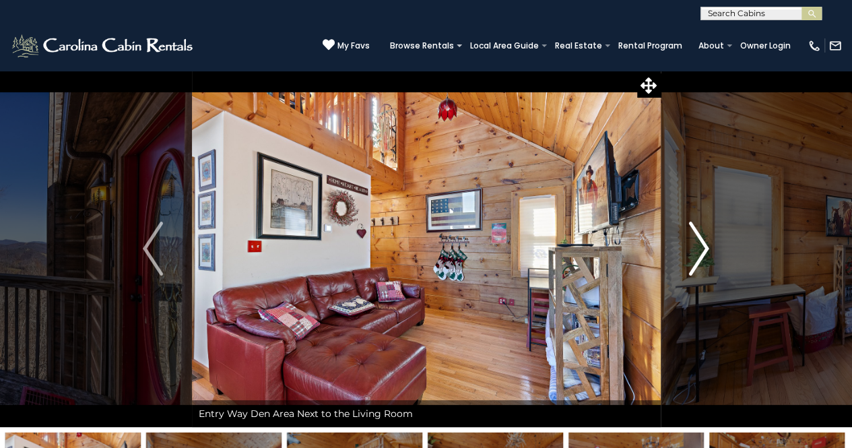
click at [695, 249] on img "Next" at bounding box center [699, 249] width 20 height 54
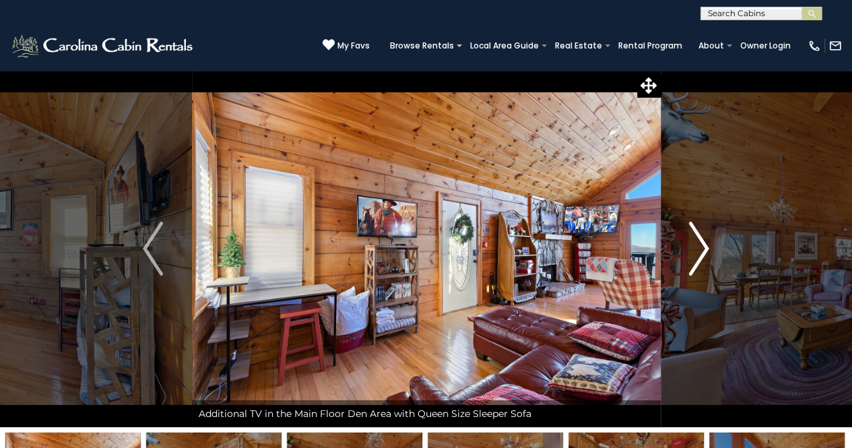
click at [695, 249] on img "Next" at bounding box center [699, 249] width 20 height 54
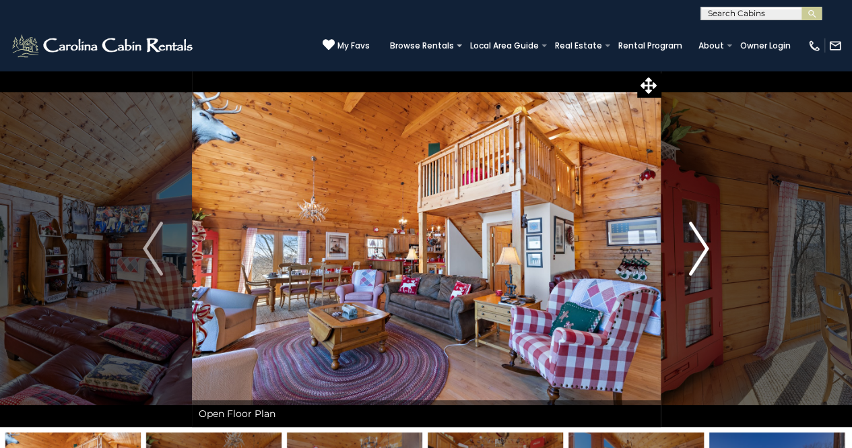
click at [695, 249] on img "Next" at bounding box center [699, 249] width 20 height 54
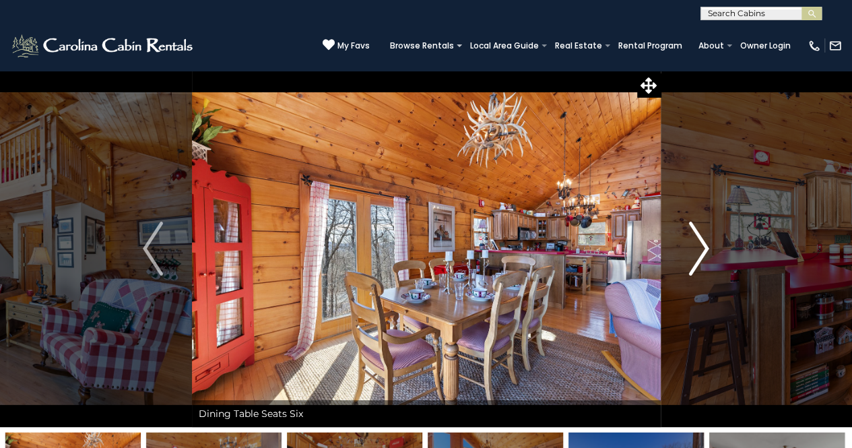
click at [695, 249] on img "Next" at bounding box center [699, 249] width 20 height 54
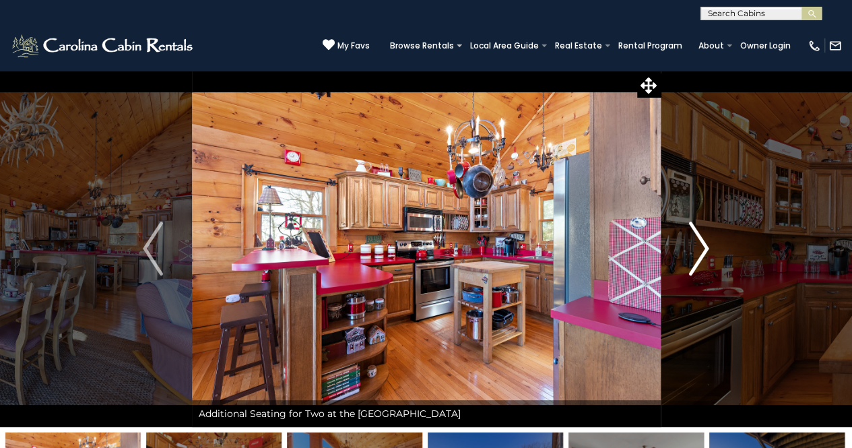
click at [695, 249] on img "Next" at bounding box center [699, 249] width 20 height 54
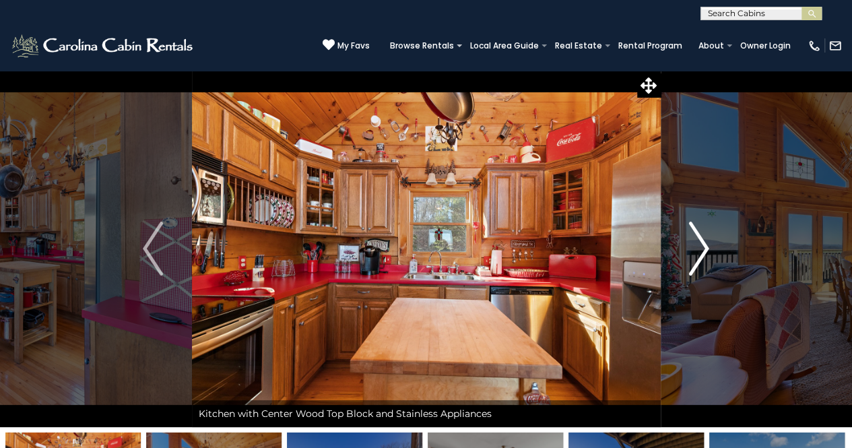
click at [695, 249] on img "Next" at bounding box center [699, 249] width 20 height 54
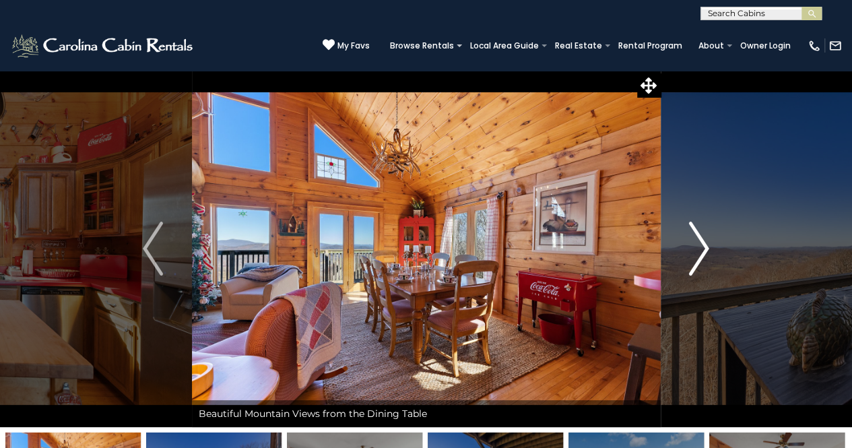
click at [695, 249] on img "Next" at bounding box center [699, 249] width 20 height 54
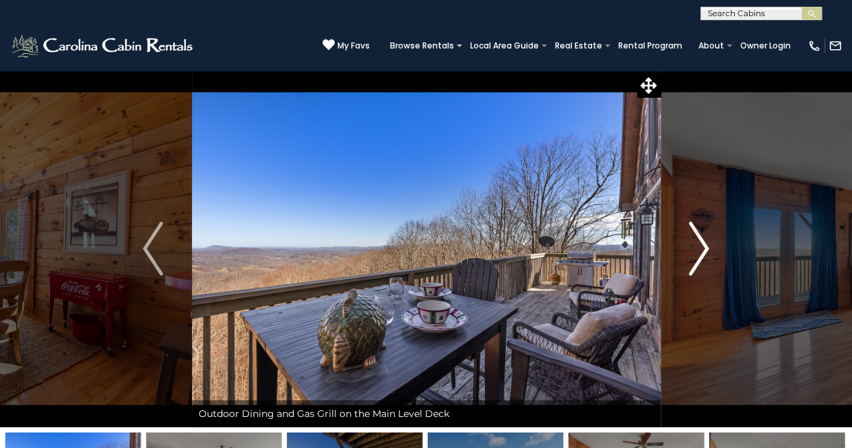
click at [695, 249] on img "Next" at bounding box center [699, 249] width 20 height 54
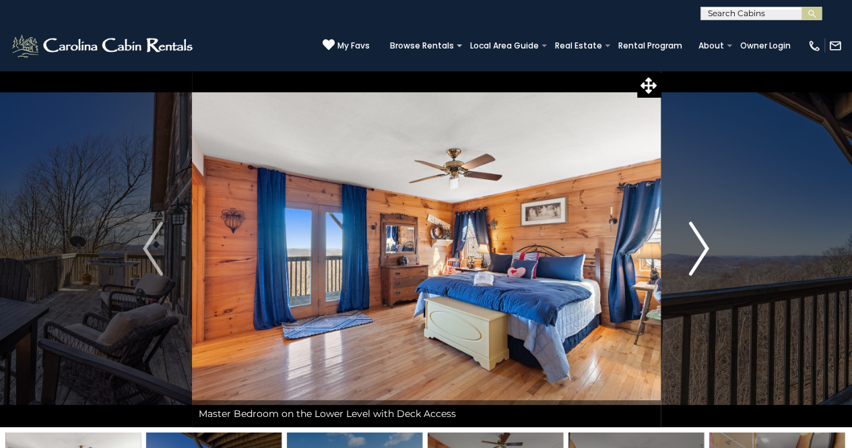
click at [695, 249] on img "Next" at bounding box center [699, 249] width 20 height 54
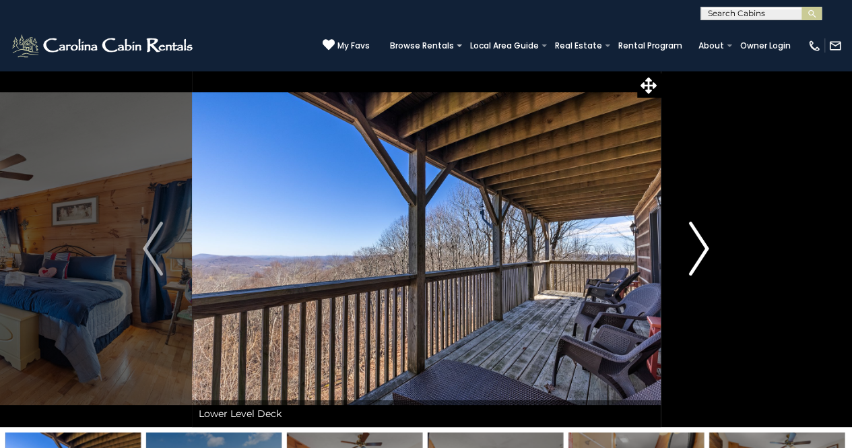
click at [695, 249] on img "Next" at bounding box center [699, 249] width 20 height 54
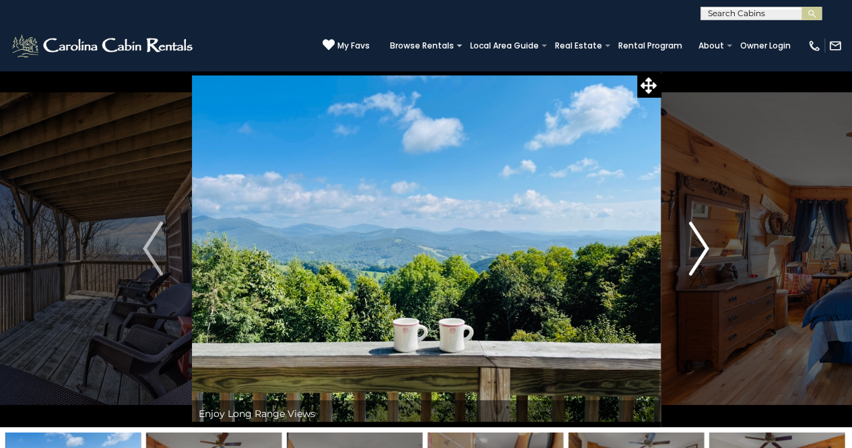
click at [695, 249] on img "Next" at bounding box center [699, 249] width 20 height 54
